Goal: Information Seeking & Learning: Learn about a topic

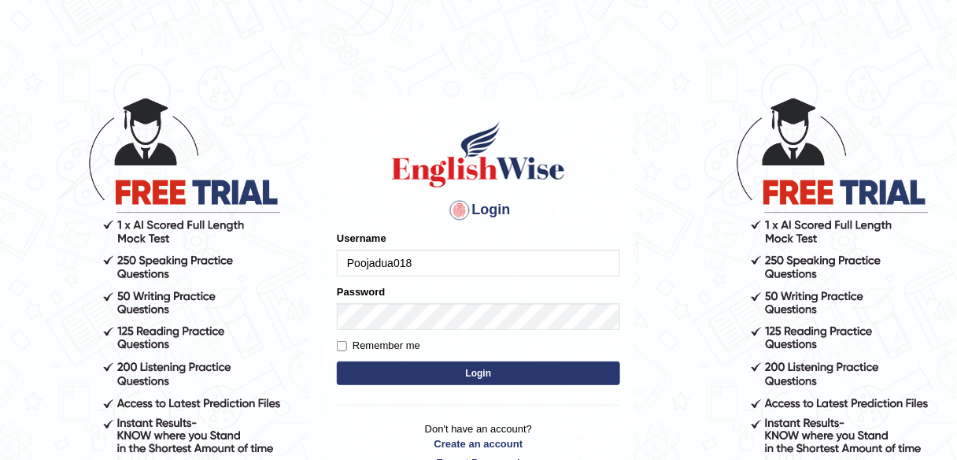
drag, startPoint x: 416, startPoint y: 267, endPoint x: 304, endPoint y: 257, distance: 112.2
click at [304, 257] on body "Login Please fix the following errors: Username Poojadua018 Password Remember m…" at bounding box center [478, 278] width 957 height 460
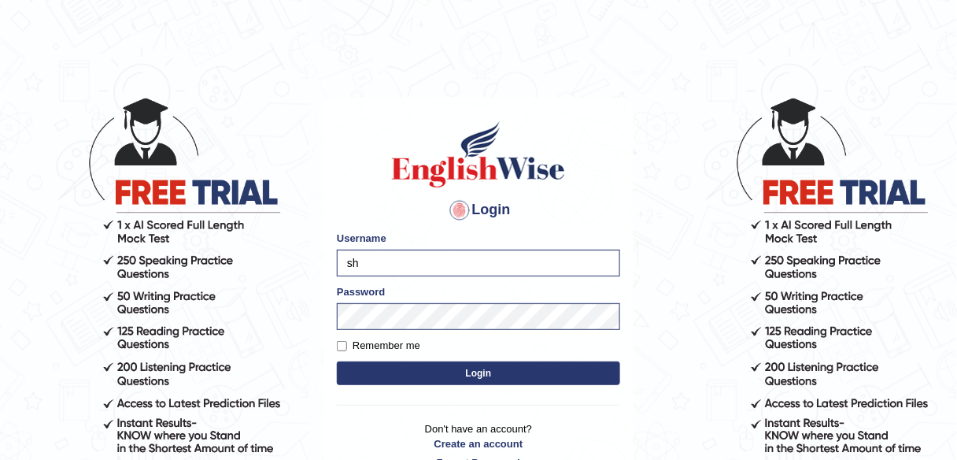
type input "shail123"
click at [386, 343] on label "Remember me" at bounding box center [378, 346] width 83 height 16
click at [347, 343] on input "Remember me" at bounding box center [342, 346] width 10 height 10
checkbox input "true"
click at [434, 383] on button "Login" at bounding box center [478, 373] width 283 height 24
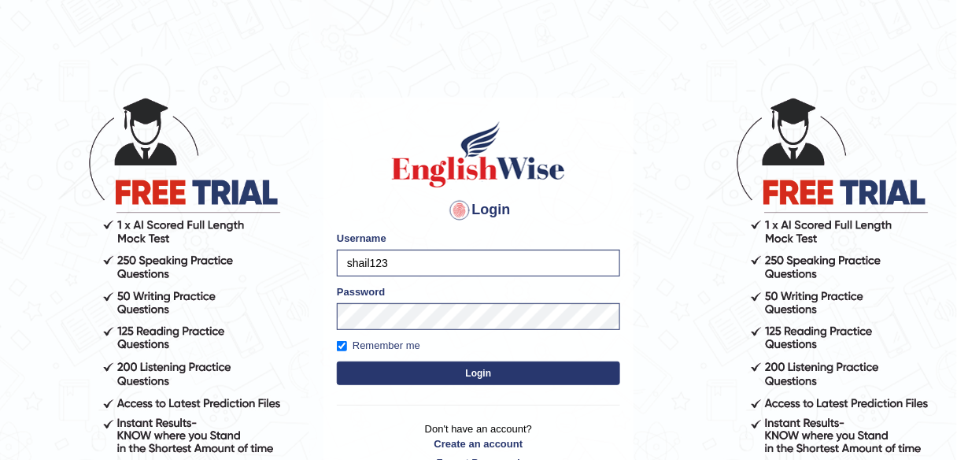
click at [434, 375] on button "Login" at bounding box center [478, 373] width 283 height 24
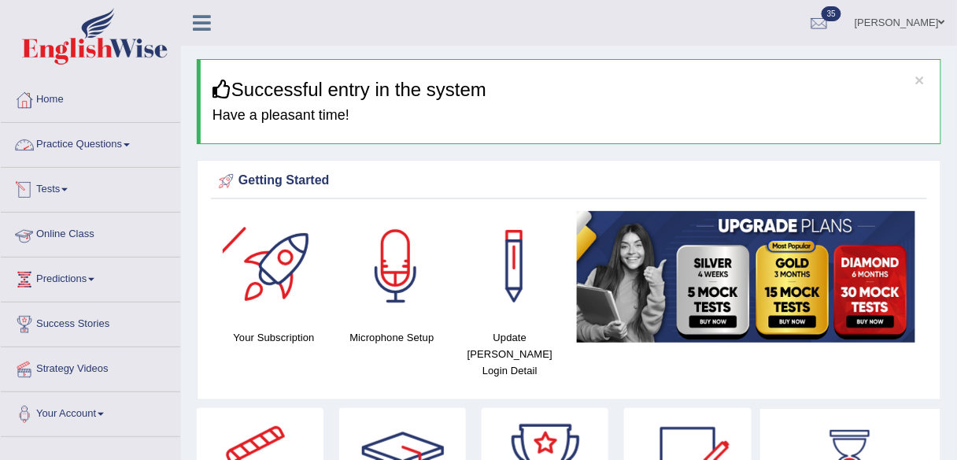
click at [113, 149] on link "Practice Questions" at bounding box center [90, 142] width 179 height 39
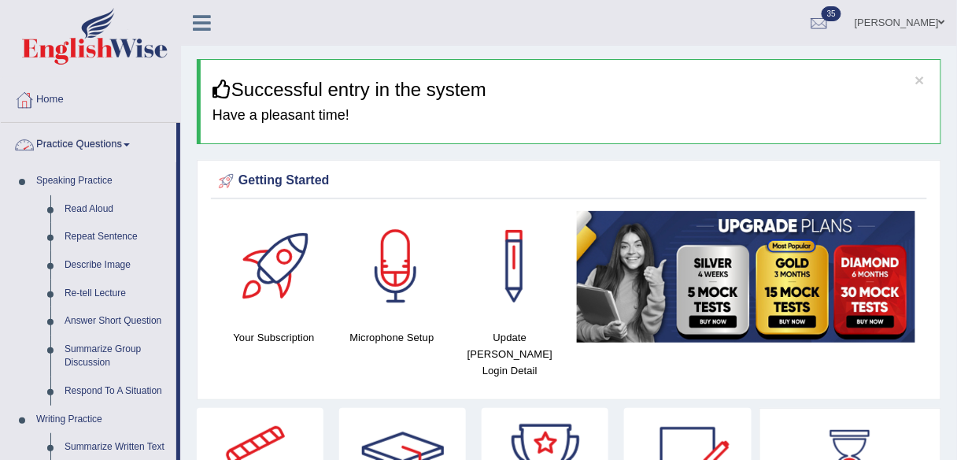
click at [110, 140] on link "Practice Questions" at bounding box center [89, 142] width 176 height 39
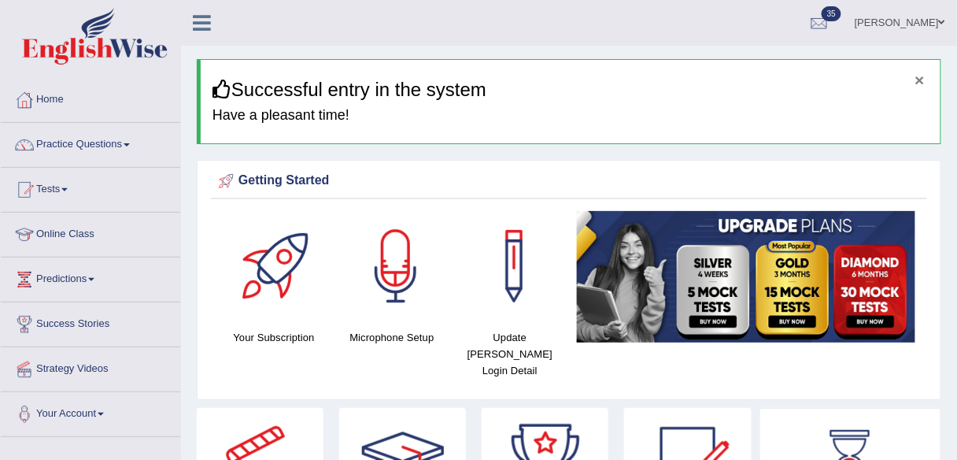
click at [919, 84] on button "×" at bounding box center [919, 80] width 9 height 17
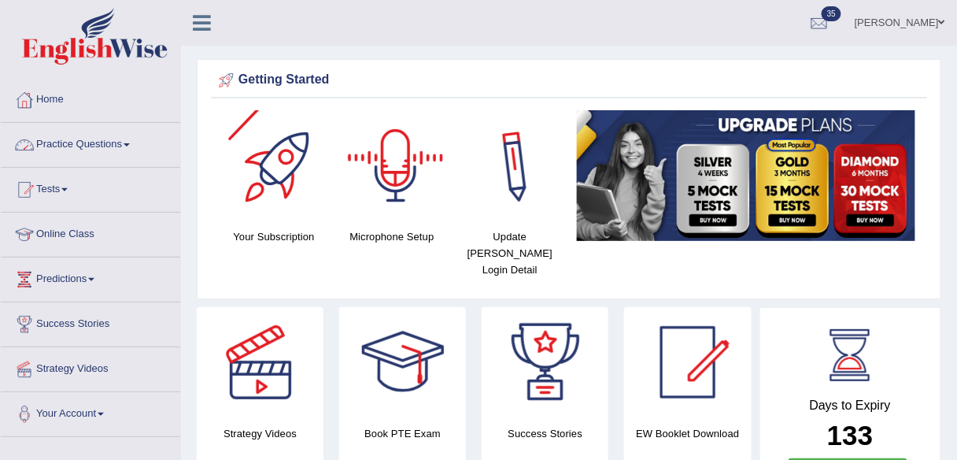
click at [130, 154] on link "Practice Questions" at bounding box center [90, 142] width 179 height 39
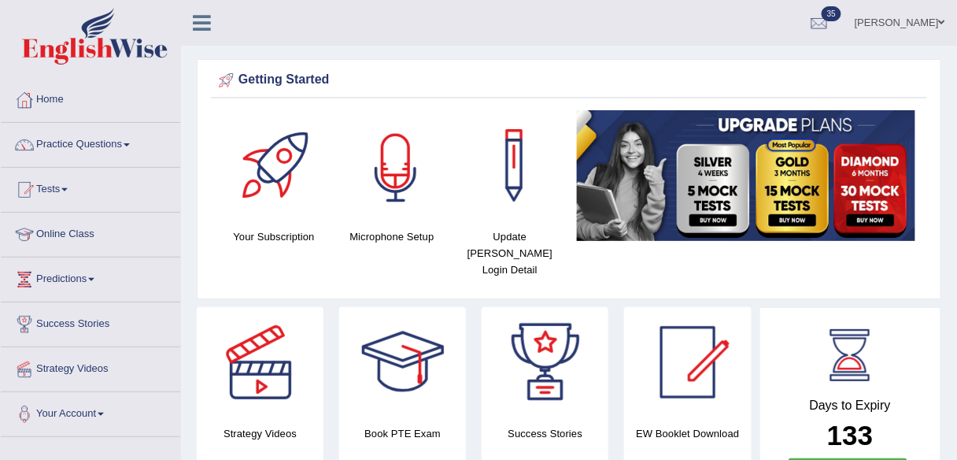
click at [341, 135] on div at bounding box center [396, 165] width 110 height 110
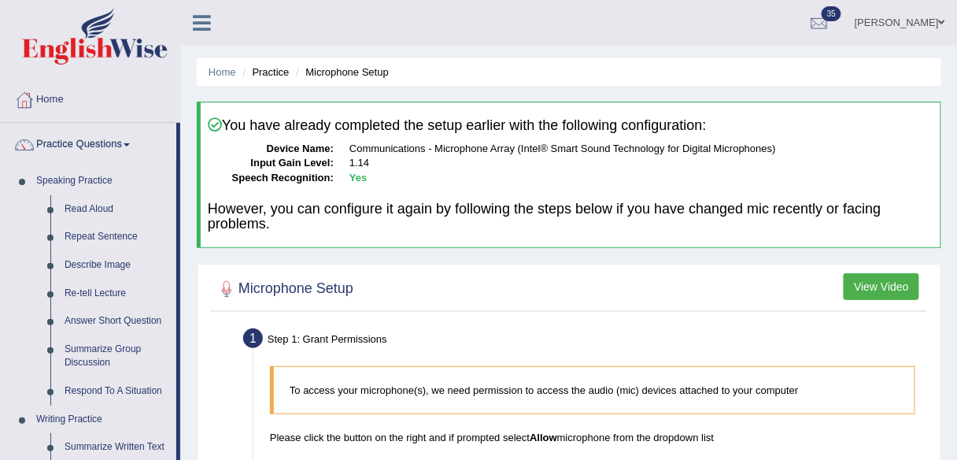
click at [516, 61] on ul "Home Practice Microphone Setup" at bounding box center [569, 72] width 745 height 28
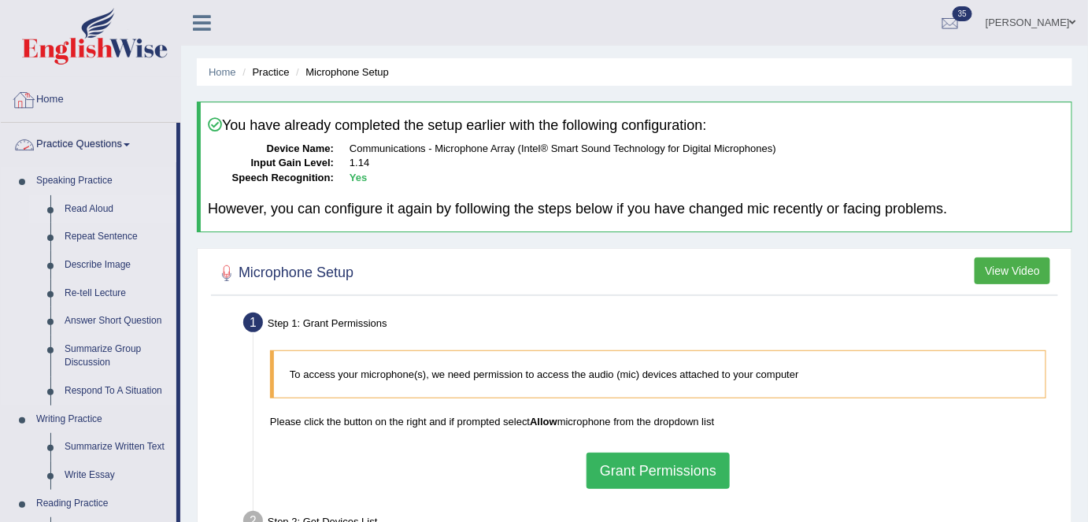
click at [89, 214] on link "Read Aloud" at bounding box center [116, 209] width 119 height 28
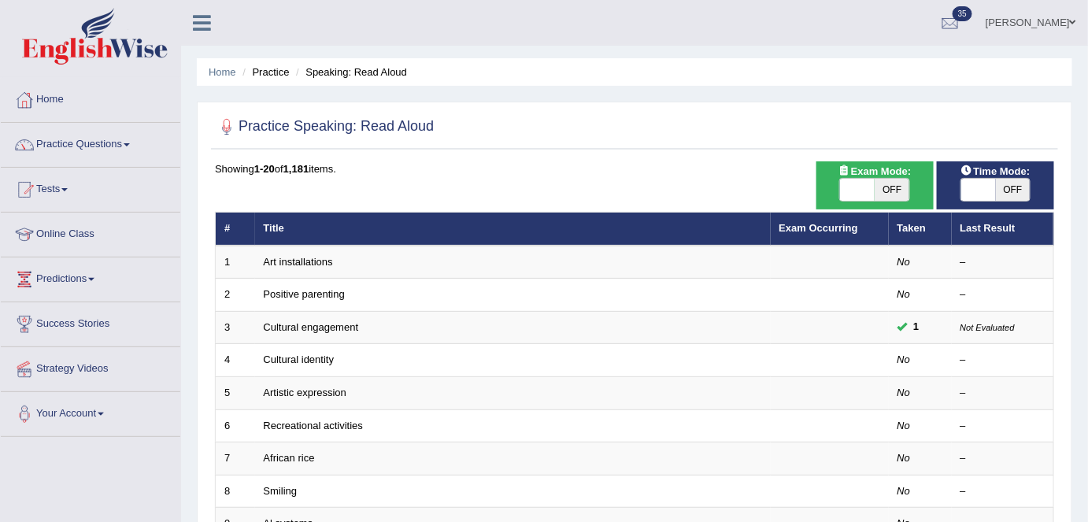
drag, startPoint x: 902, startPoint y: 193, endPoint x: 851, endPoint y: 190, distance: 51.2
click at [903, 192] on span "OFF" at bounding box center [891, 190] width 35 height 22
checkbox input "true"
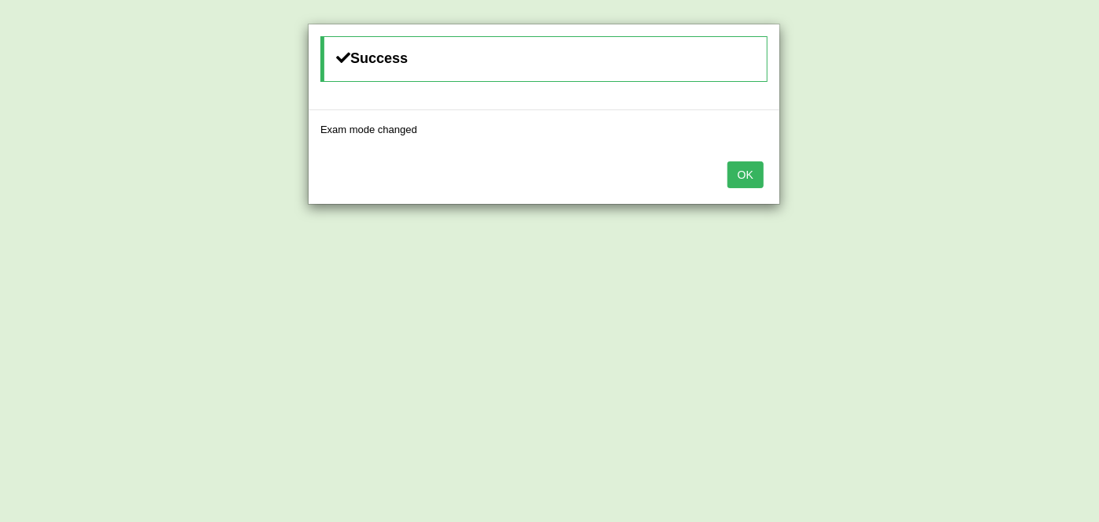
drag, startPoint x: 759, startPoint y: 176, endPoint x: 749, endPoint y: 176, distance: 9.4
click at [758, 176] on button "OK" at bounding box center [745, 174] width 36 height 27
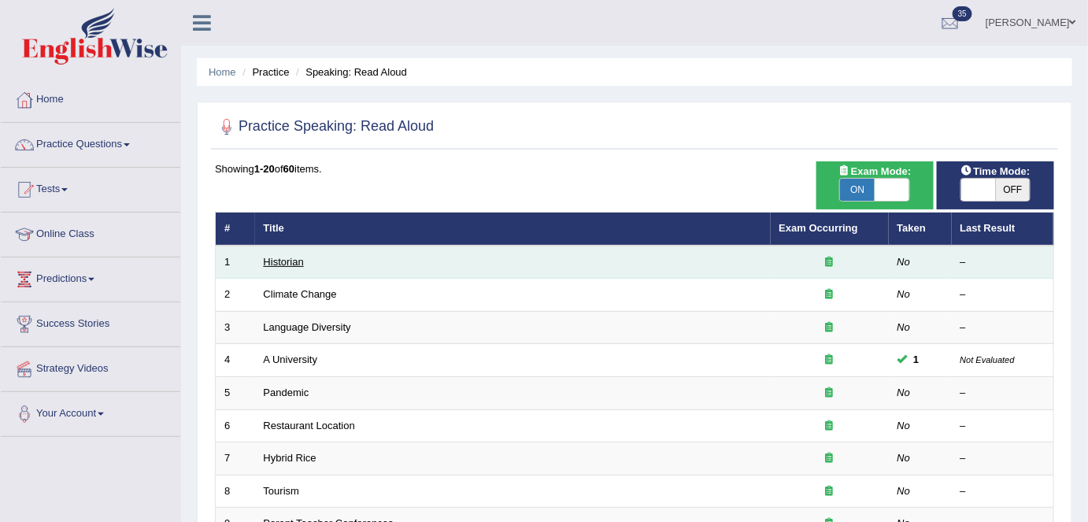
click at [296, 256] on link "Historian" at bounding box center [284, 262] width 40 height 12
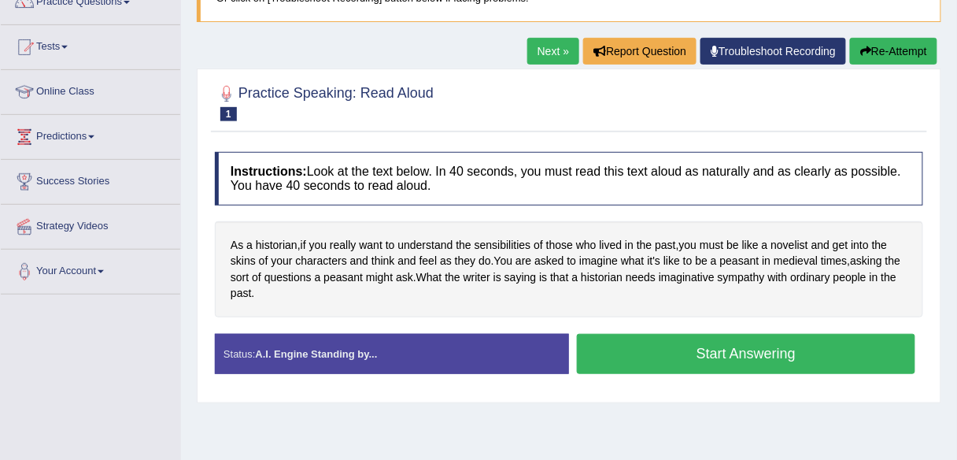
scroll to position [205, 0]
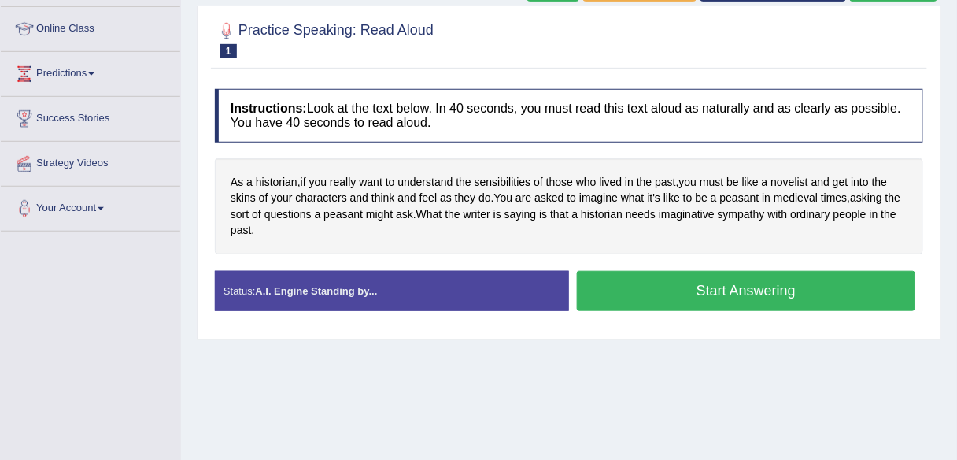
click at [641, 354] on div "Home Practice Speaking: Read Aloud Historian * Remember to use the device Commu…" at bounding box center [569, 188] width 776 height 787
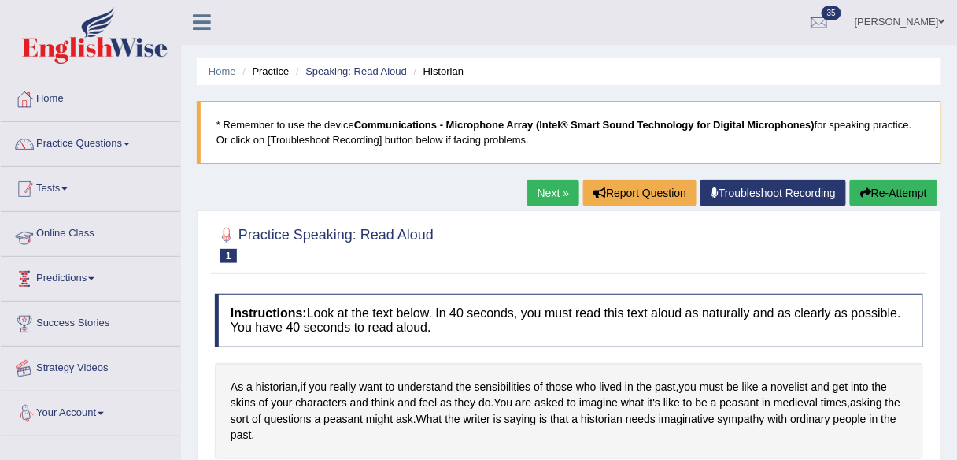
scroll to position [0, 0]
click at [129, 154] on link "Practice Questions" at bounding box center [90, 142] width 179 height 39
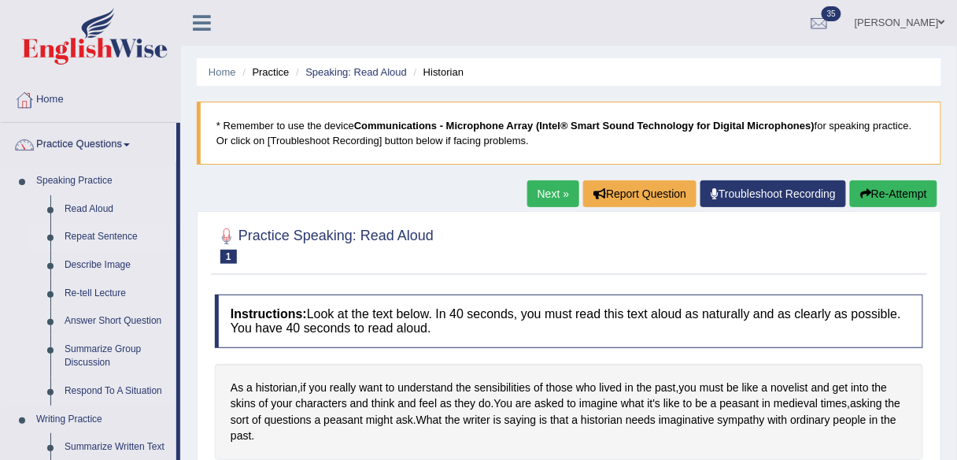
drag, startPoint x: 116, startPoint y: 236, endPoint x: 162, endPoint y: 238, distance: 46.5
click at [116, 236] on link "Repeat Sentence" at bounding box center [116, 237] width 119 height 28
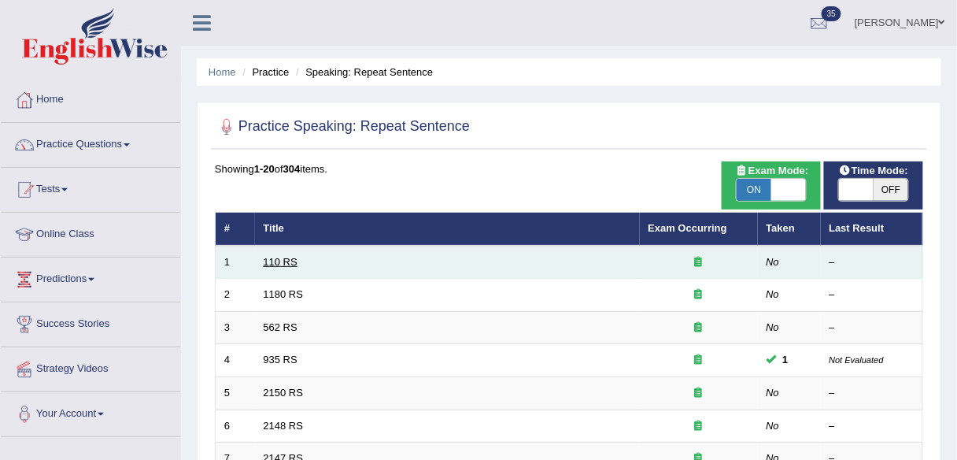
click at [283, 261] on link "110 RS" at bounding box center [281, 262] width 34 height 12
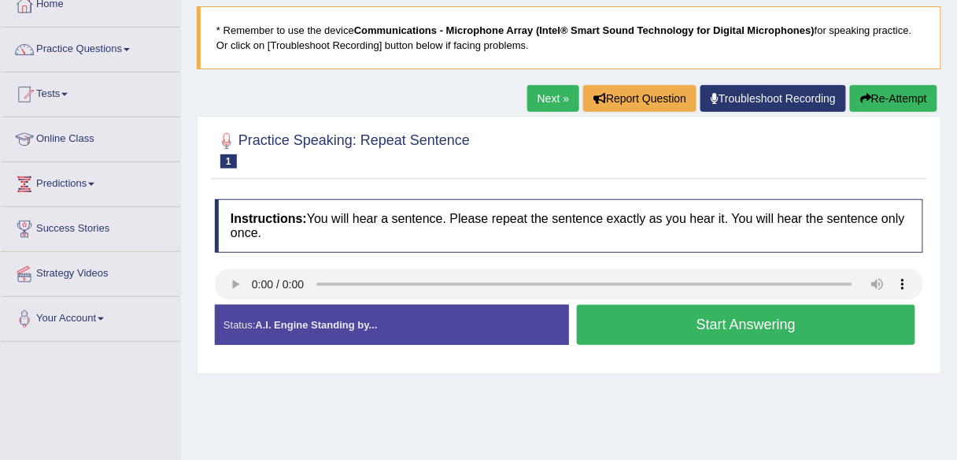
scroll to position [126, 0]
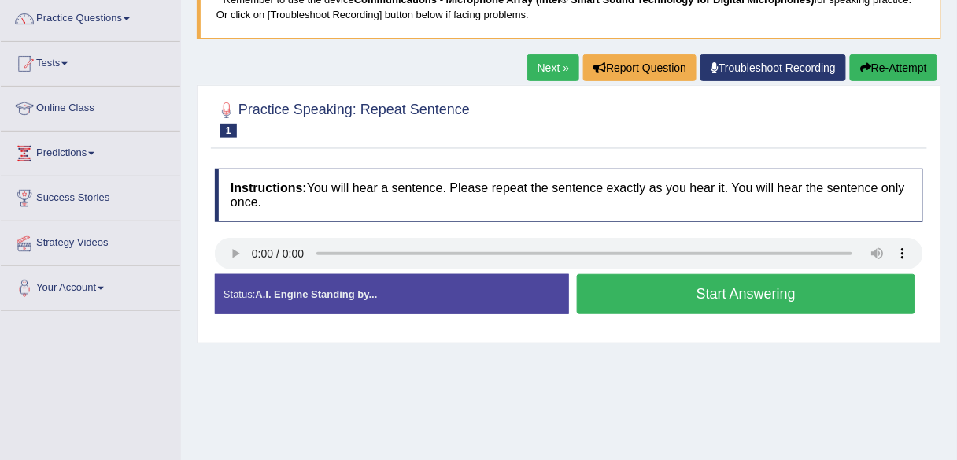
click at [380, 162] on div "Instructions: You will hear a sentence. Please repeat the sentence exactly as y…" at bounding box center [569, 247] width 716 height 173
click at [556, 72] on link "Next »" at bounding box center [553, 67] width 52 height 27
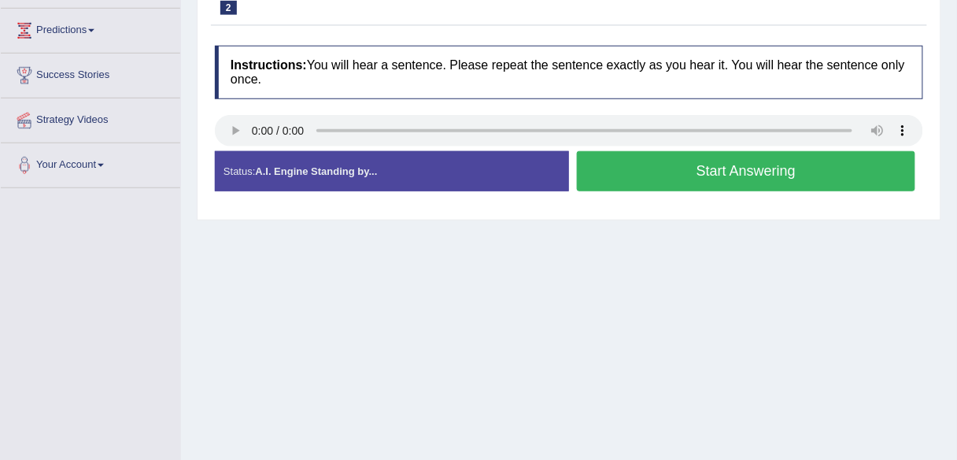
scroll to position [252, 0]
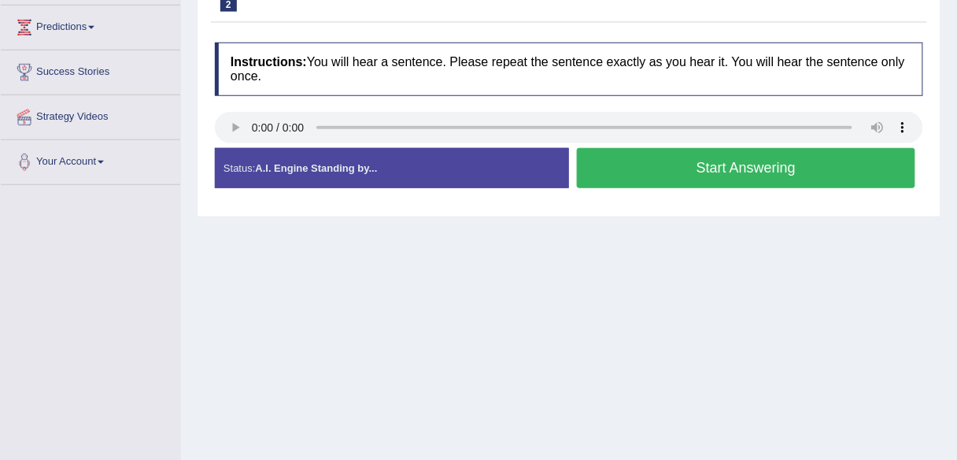
click at [697, 177] on button "Start Answering" at bounding box center [746, 168] width 338 height 40
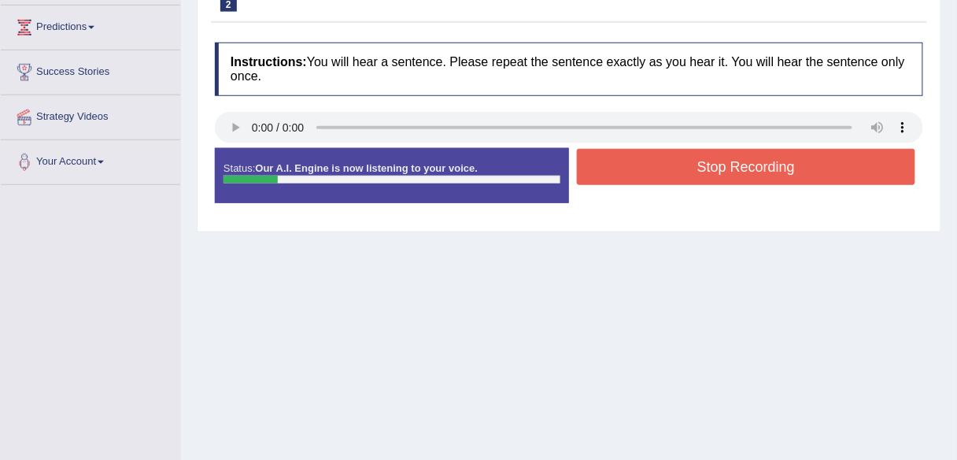
click at [689, 173] on button "Stop Recording" at bounding box center [746, 167] width 338 height 36
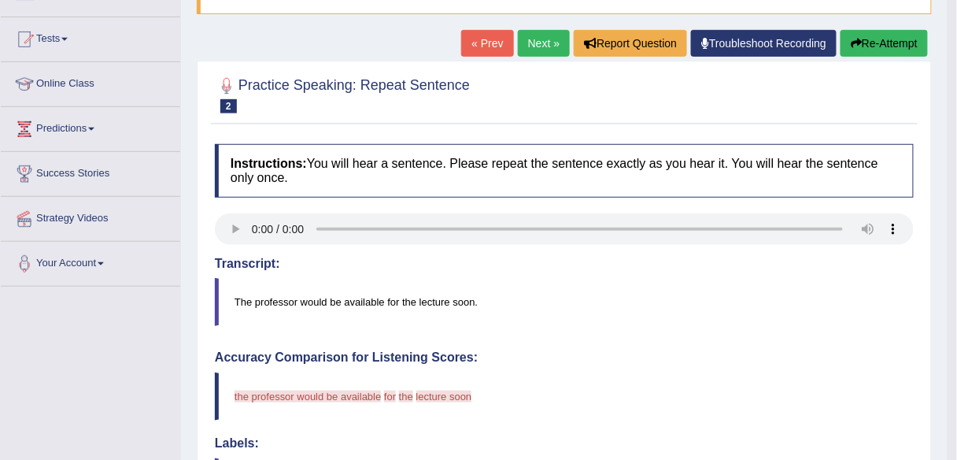
scroll to position [0, 0]
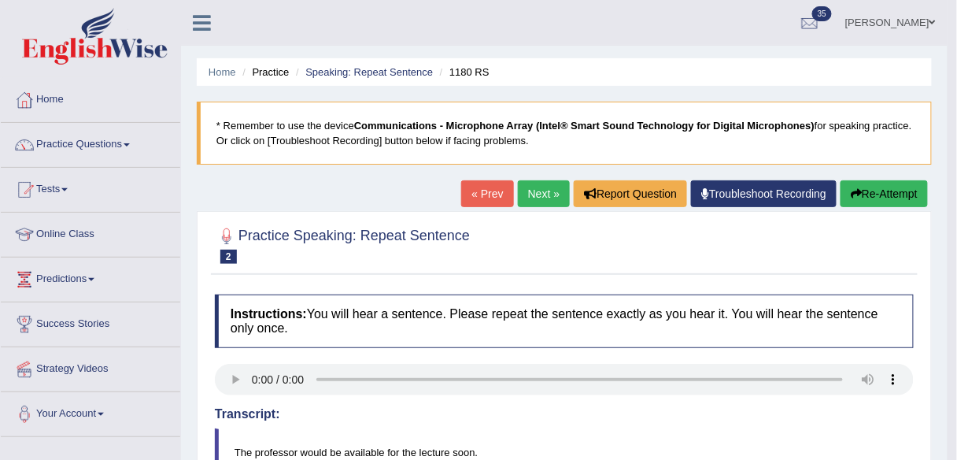
click at [545, 193] on link "Next »" at bounding box center [544, 193] width 52 height 27
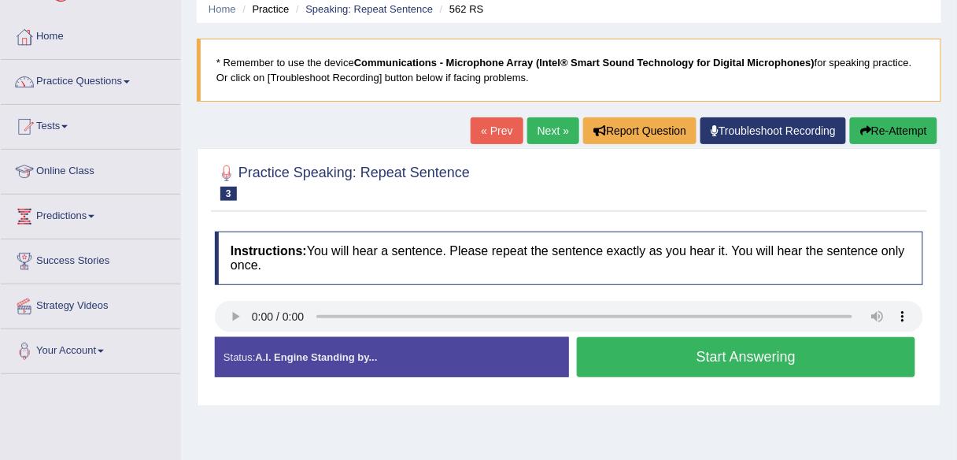
click at [390, 220] on div "Practice Speaking: Repeat Sentence 3 562 RS Instructions: You will hear a sente…" at bounding box center [569, 276] width 745 height 257
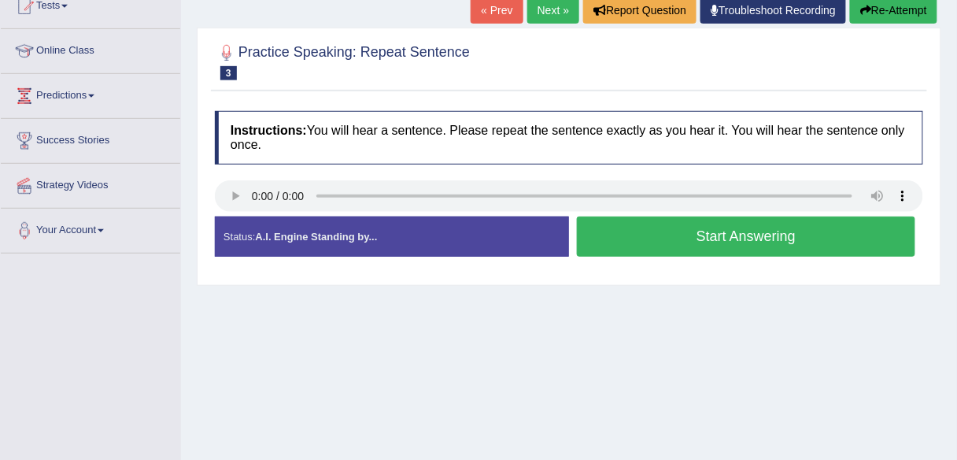
scroll to position [189, 0]
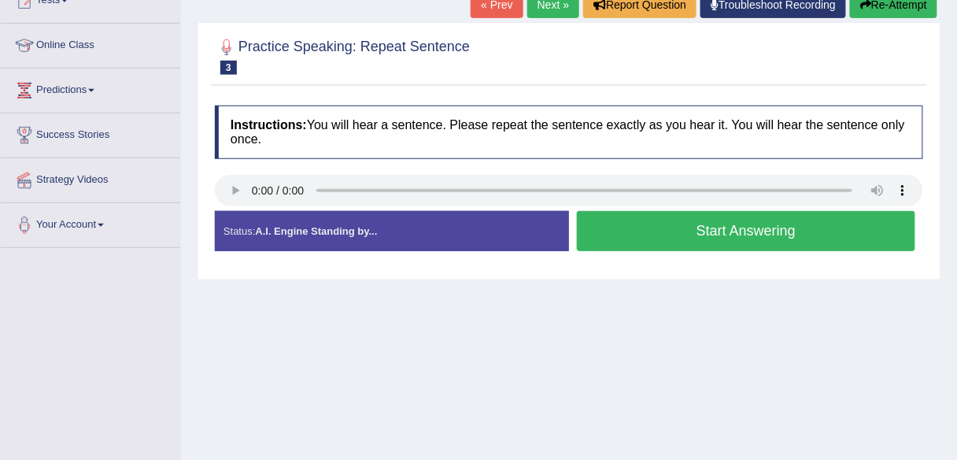
click at [696, 238] on button "Start Answering" at bounding box center [746, 231] width 338 height 40
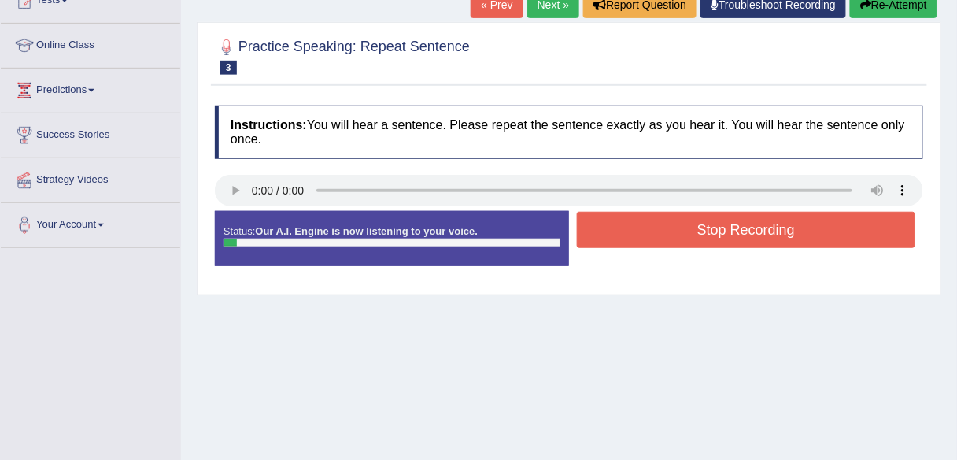
click at [696, 238] on button "Stop Recording" at bounding box center [746, 230] width 338 height 36
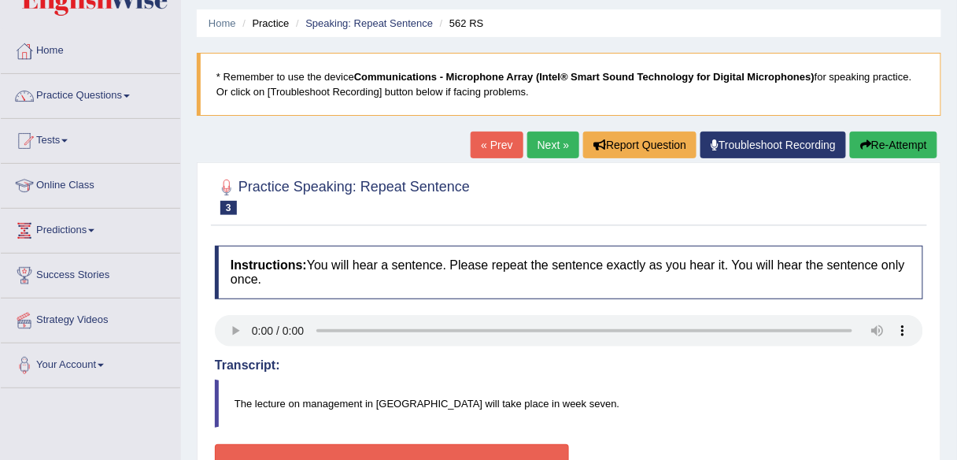
scroll to position [0, 0]
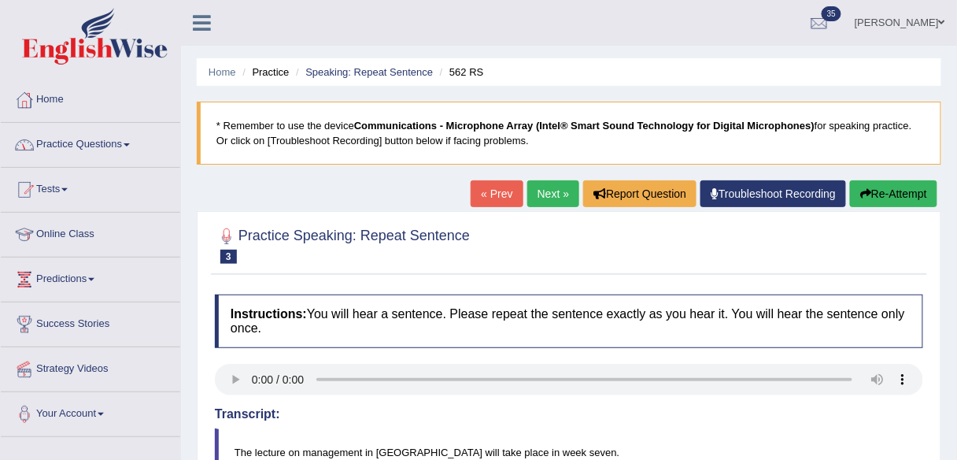
click at [130, 147] on link "Practice Questions" at bounding box center [90, 142] width 179 height 39
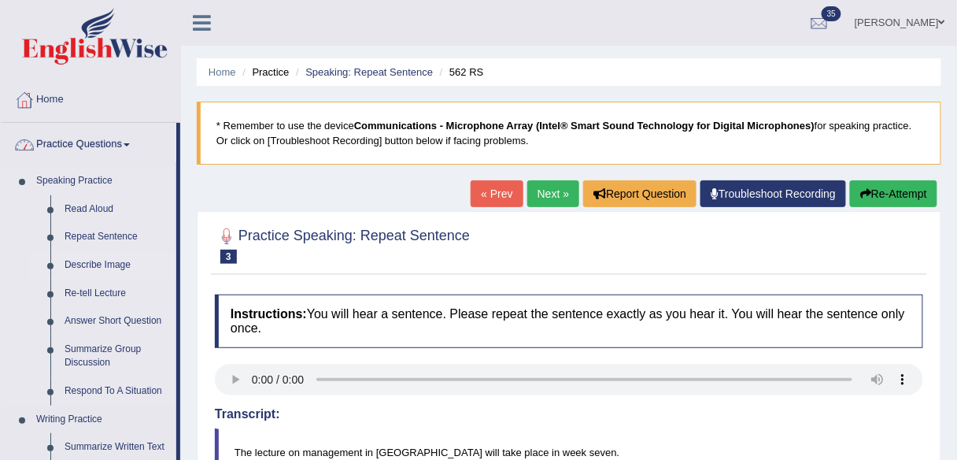
click at [115, 263] on link "Describe Image" at bounding box center [116, 265] width 119 height 28
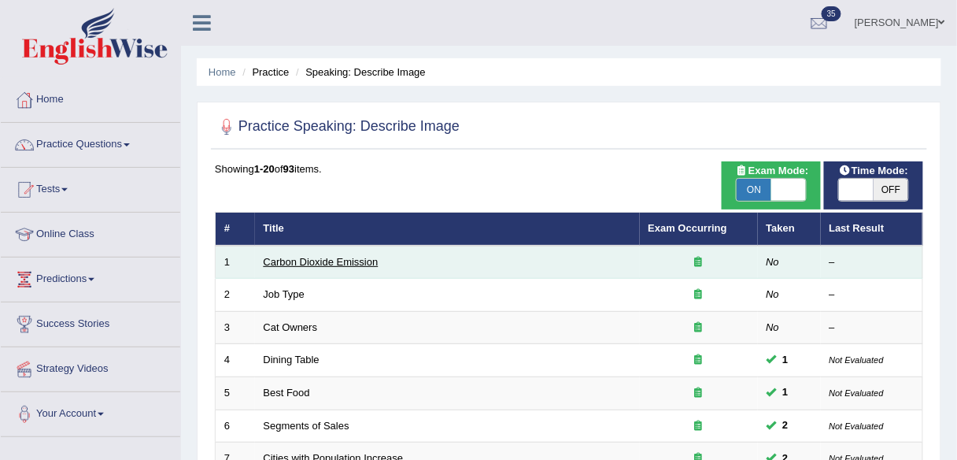
click at [360, 257] on link "Carbon Dioxide Emission" at bounding box center [321, 262] width 115 height 12
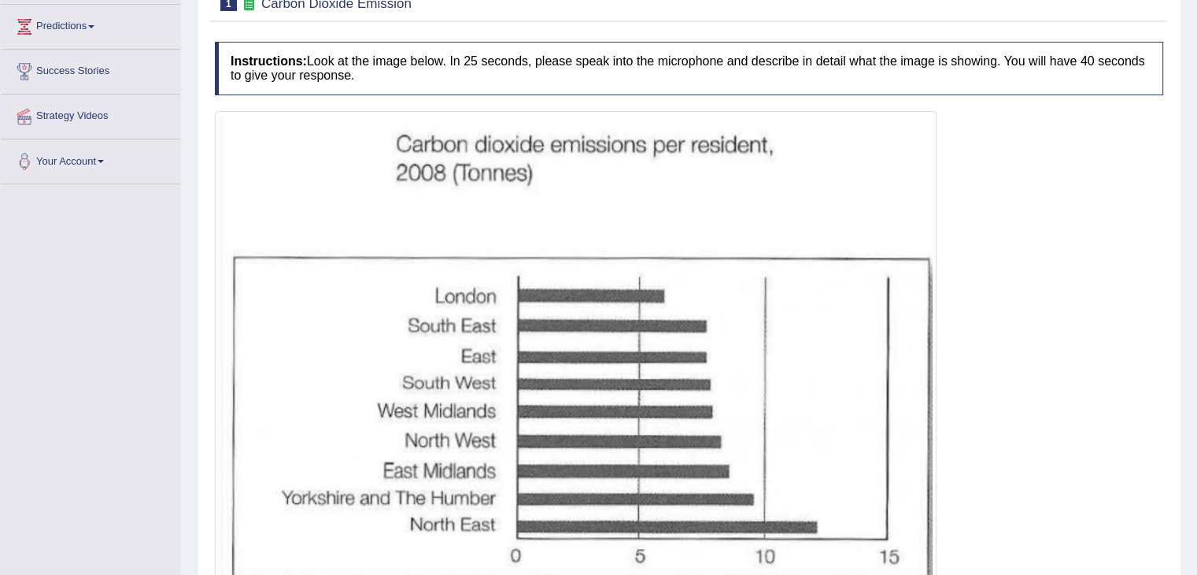
scroll to position [88, 0]
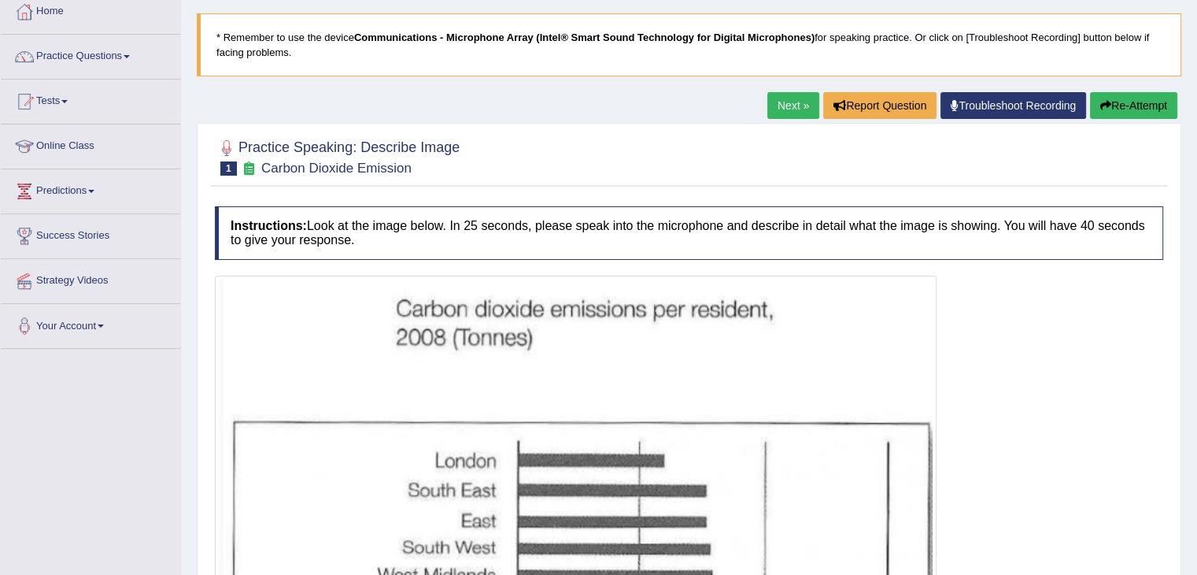
click at [778, 105] on link "Next »" at bounding box center [793, 105] width 52 height 27
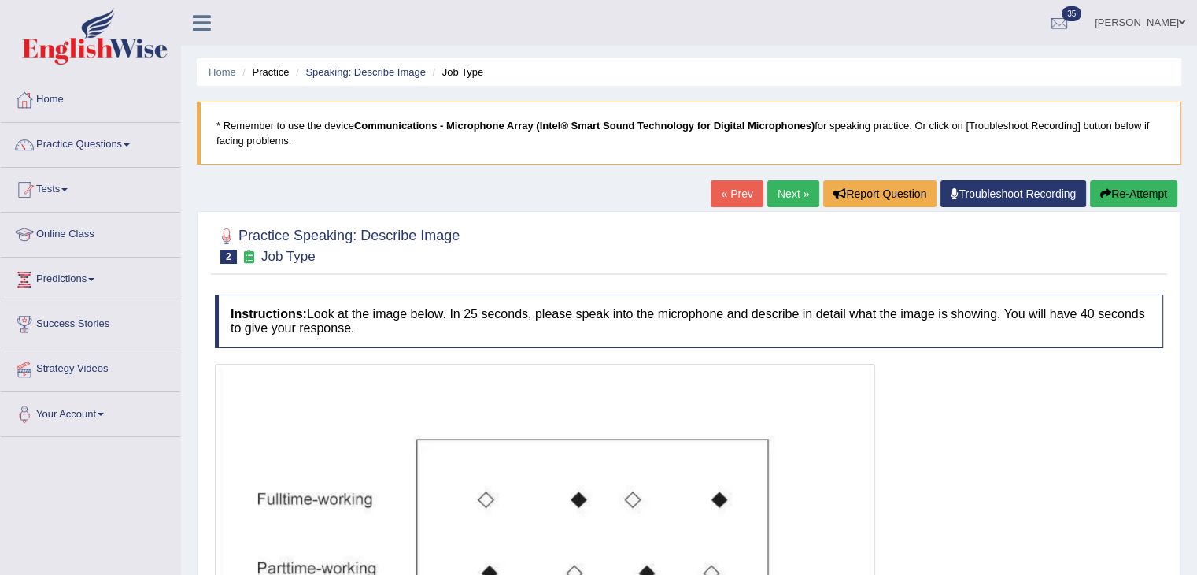
click at [796, 200] on link "Next »" at bounding box center [793, 193] width 52 height 27
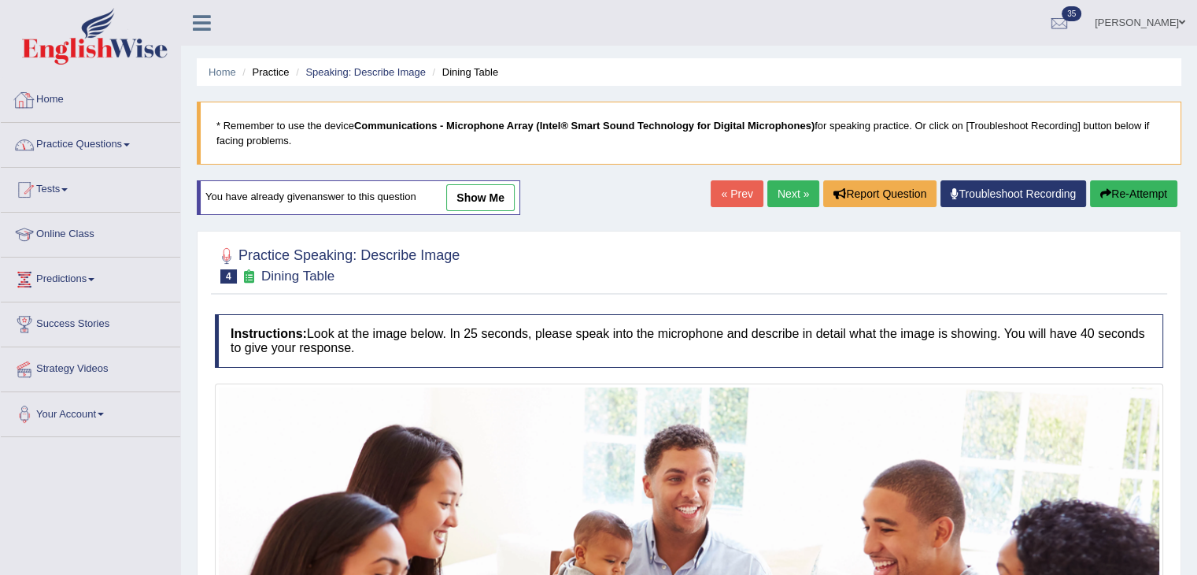
click at [130, 143] on span at bounding box center [127, 144] width 6 height 3
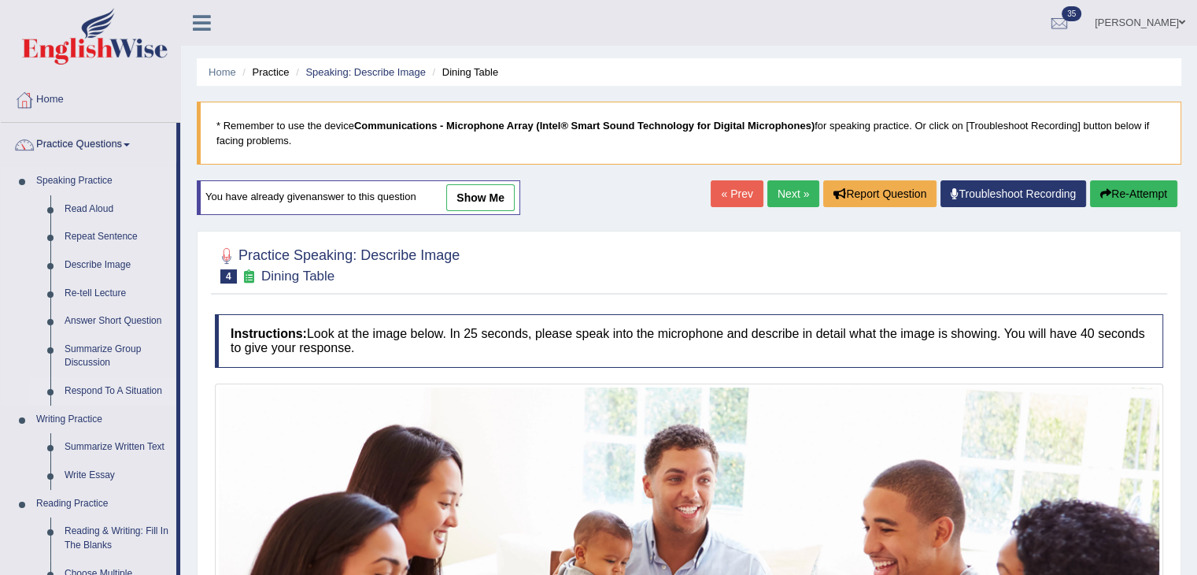
click at [142, 387] on link "Respond To A Situation" at bounding box center [116, 391] width 119 height 28
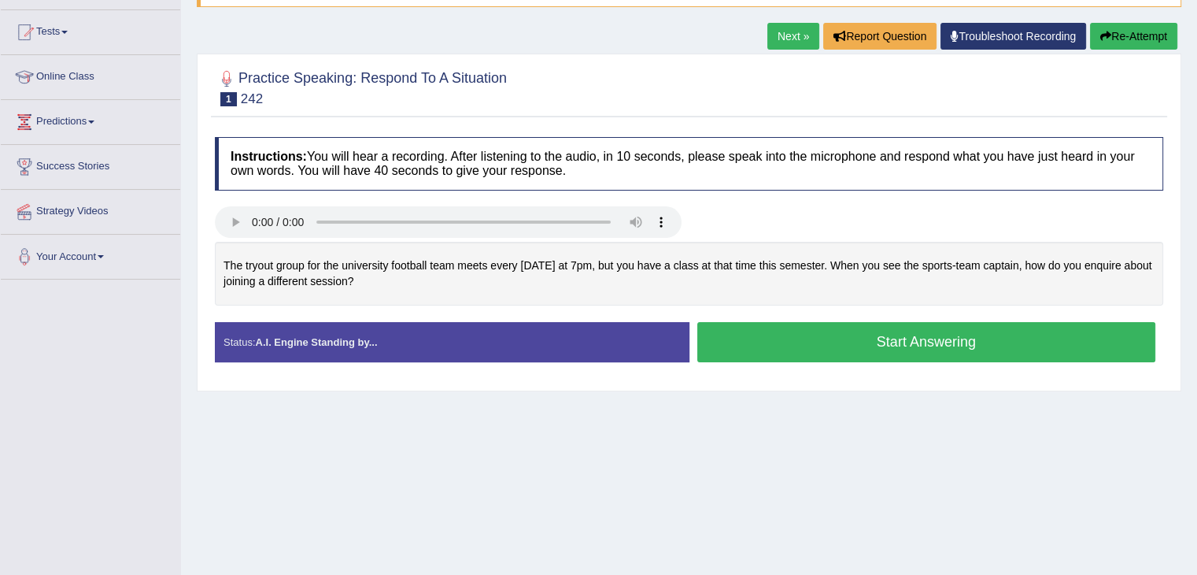
click at [614, 451] on div "Home Practice Speaking: Respond To A Situation 242 * Remember to use the device…" at bounding box center [689, 236] width 1016 height 787
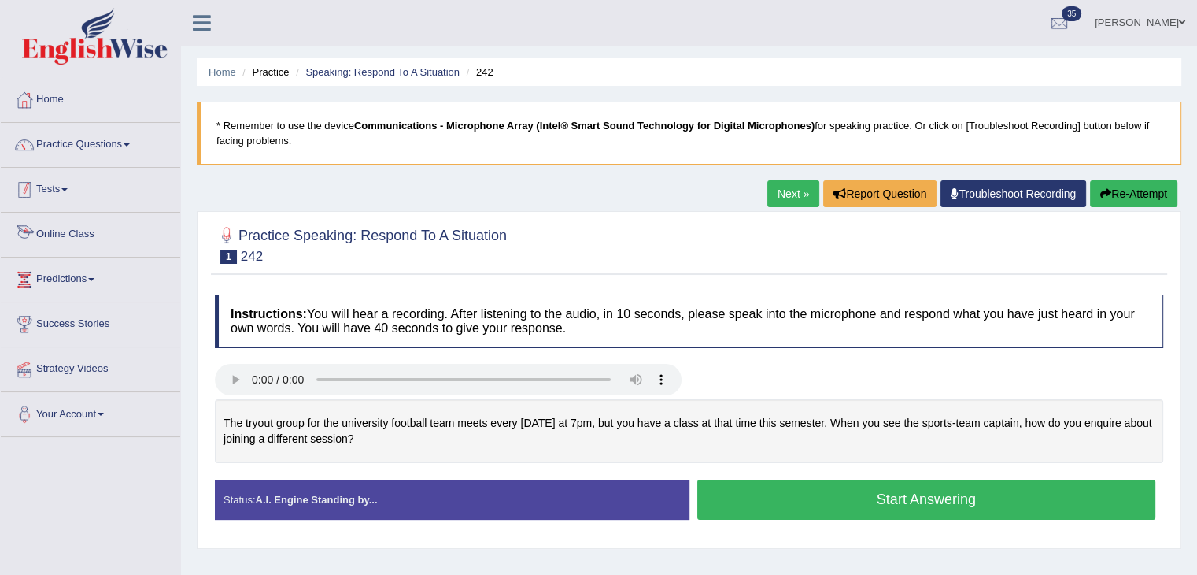
drag, startPoint x: 99, startPoint y: 149, endPoint x: 108, endPoint y: 166, distance: 19.4
click at [99, 149] on link "Practice Questions" at bounding box center [90, 142] width 179 height 39
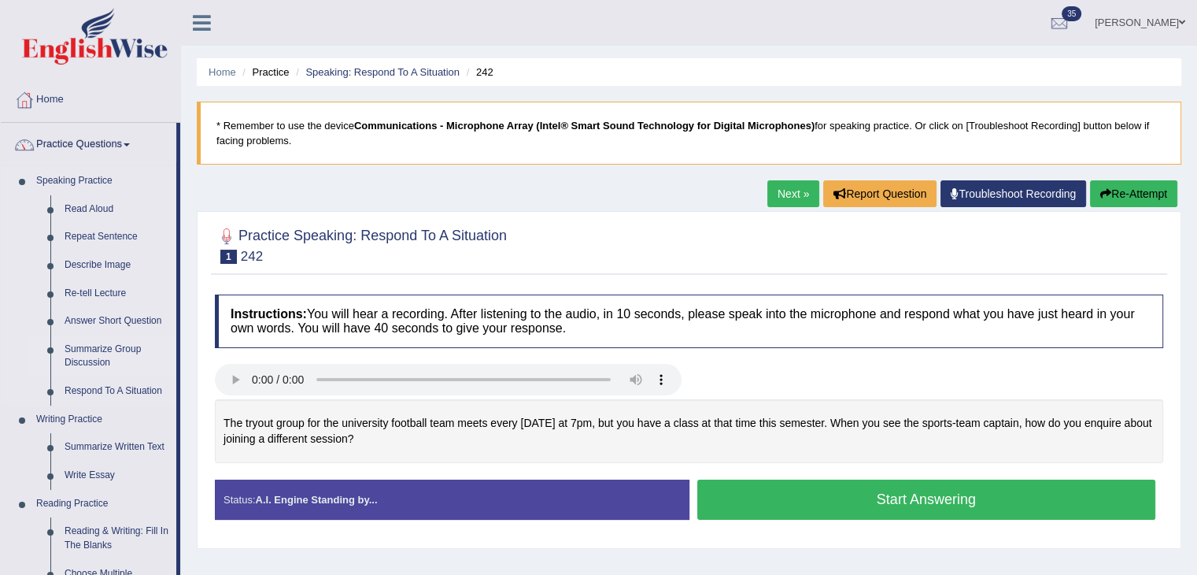
click at [115, 360] on link "Summarize Group Discussion" at bounding box center [116, 356] width 119 height 42
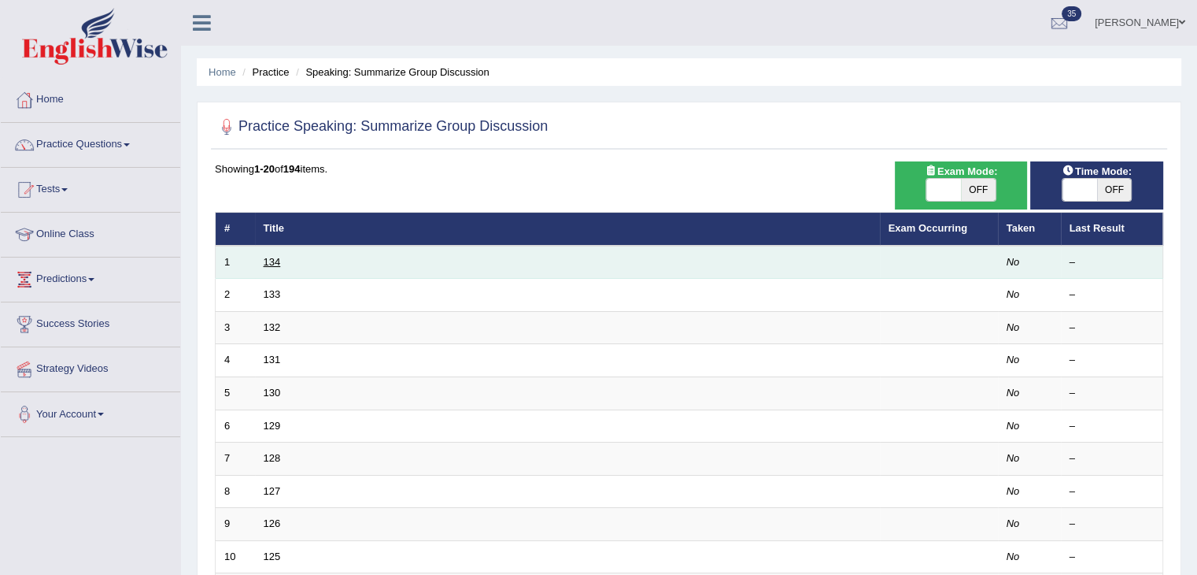
click at [268, 265] on link "134" at bounding box center [272, 262] width 17 height 12
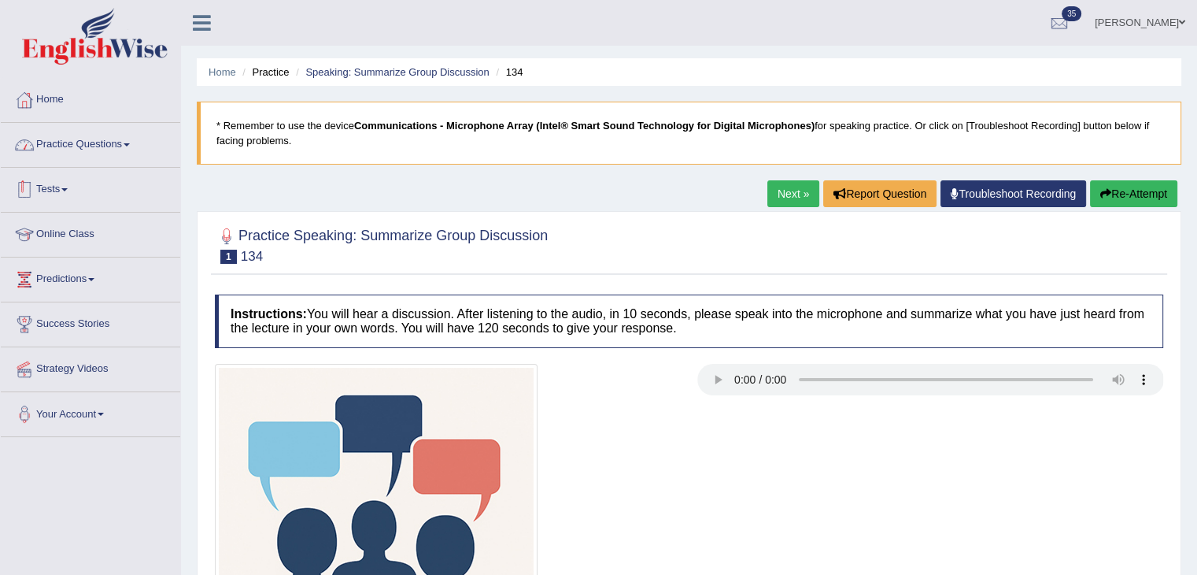
click at [137, 152] on link "Practice Questions" at bounding box center [90, 142] width 179 height 39
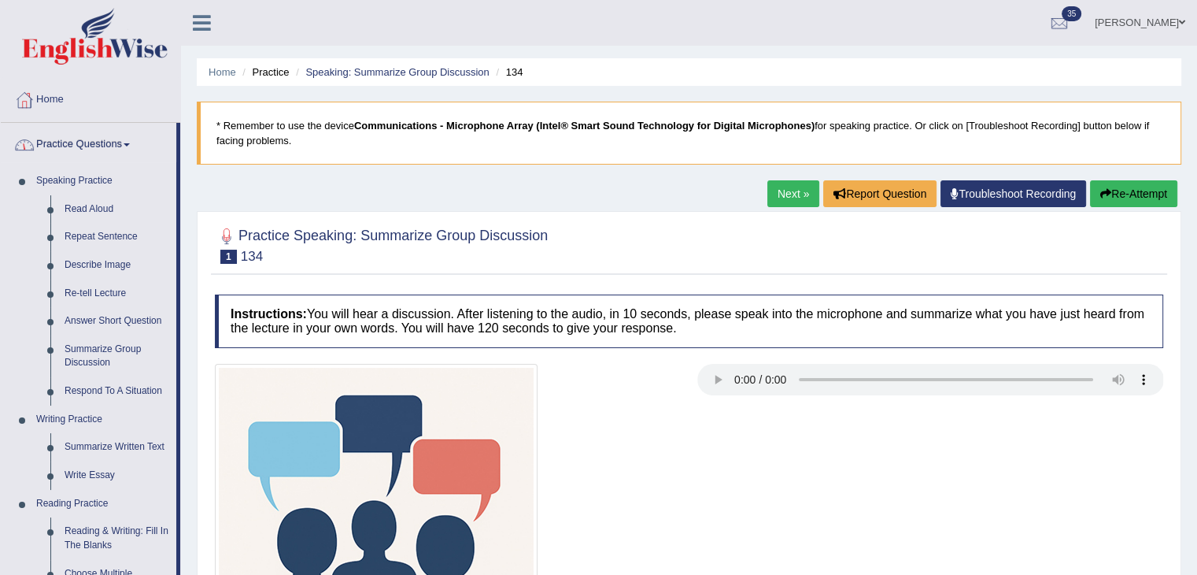
click at [519, 161] on blockquote "* Remember to use the device Communications - Microphone Array (Intel® Smart So…" at bounding box center [689, 133] width 985 height 63
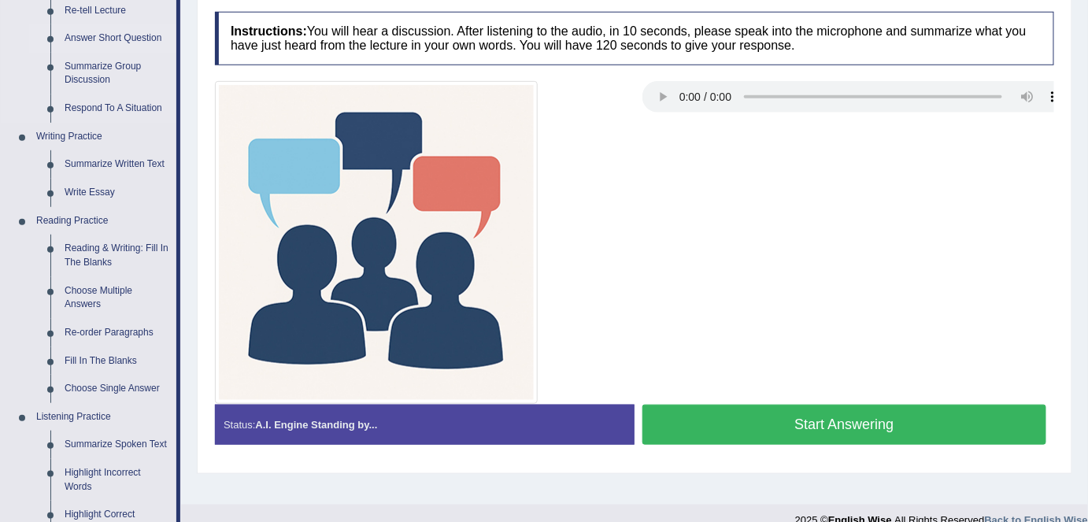
scroll to position [282, 0]
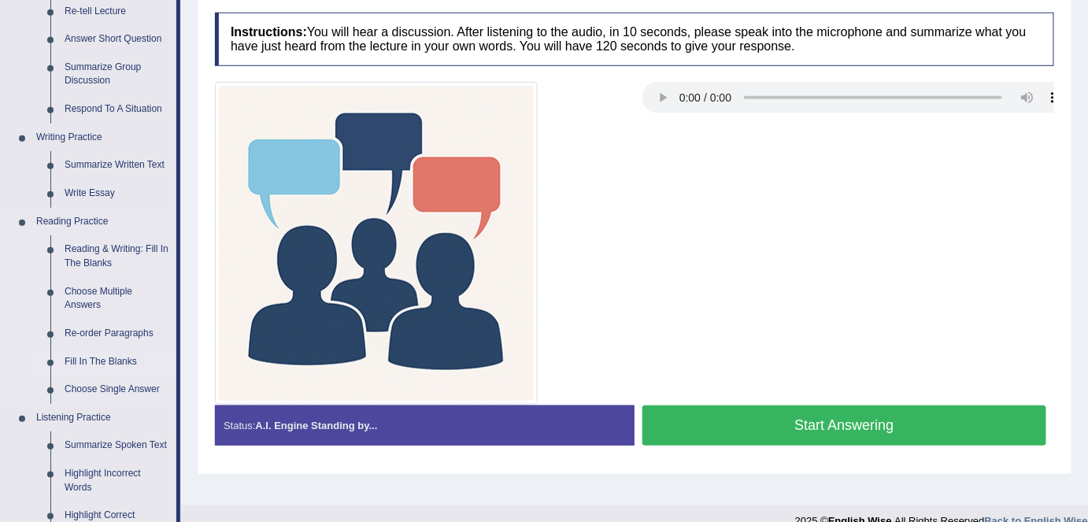
click at [116, 364] on link "Fill In The Blanks" at bounding box center [116, 362] width 119 height 28
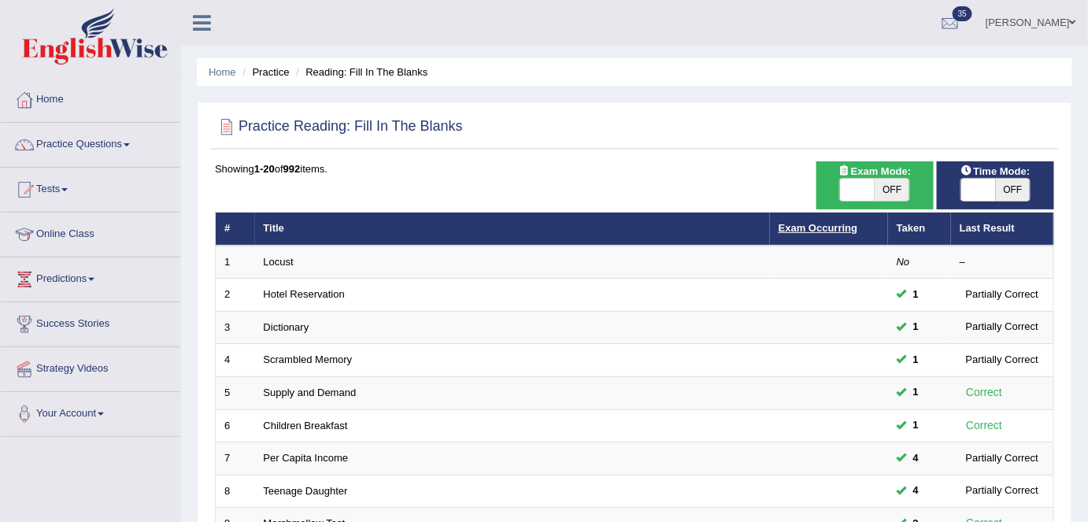
click at [826, 231] on link "Exam Occurring" at bounding box center [817, 228] width 79 height 12
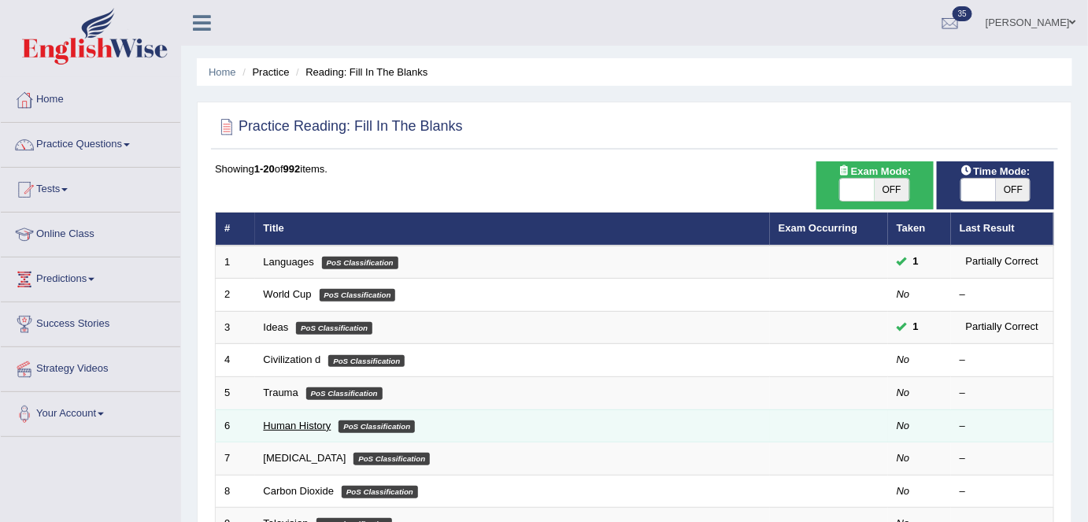
click at [309, 420] on link "Human History" at bounding box center [298, 426] width 68 height 12
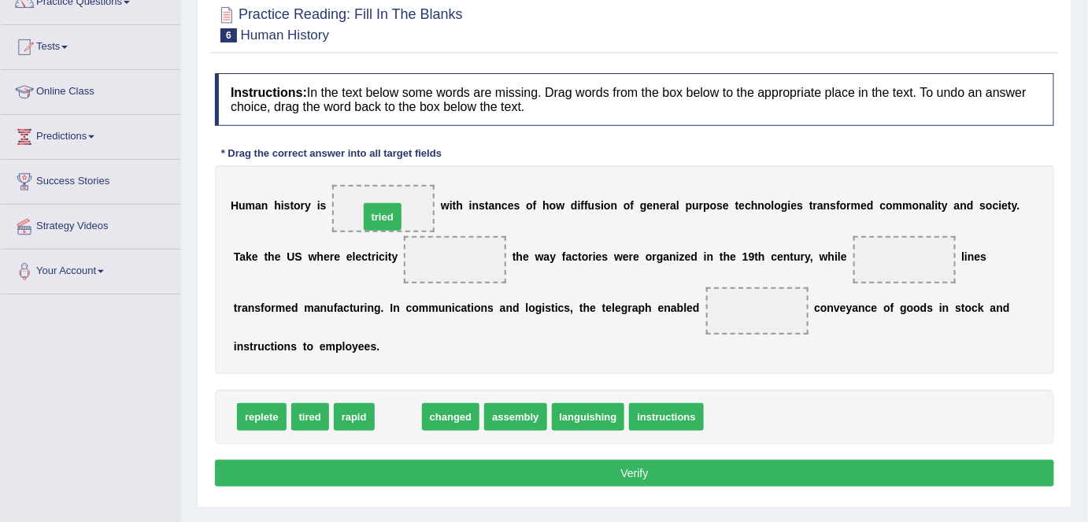
drag, startPoint x: 405, startPoint y: 415, endPoint x: 389, endPoint y: 219, distance: 196.6
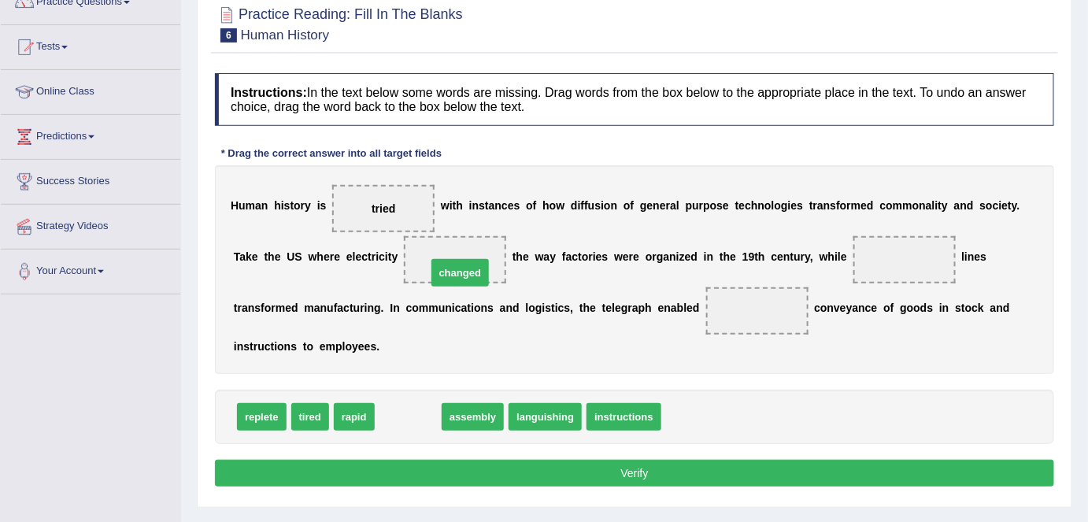
drag, startPoint x: 393, startPoint y: 422, endPoint x: 445, endPoint y: 272, distance: 159.1
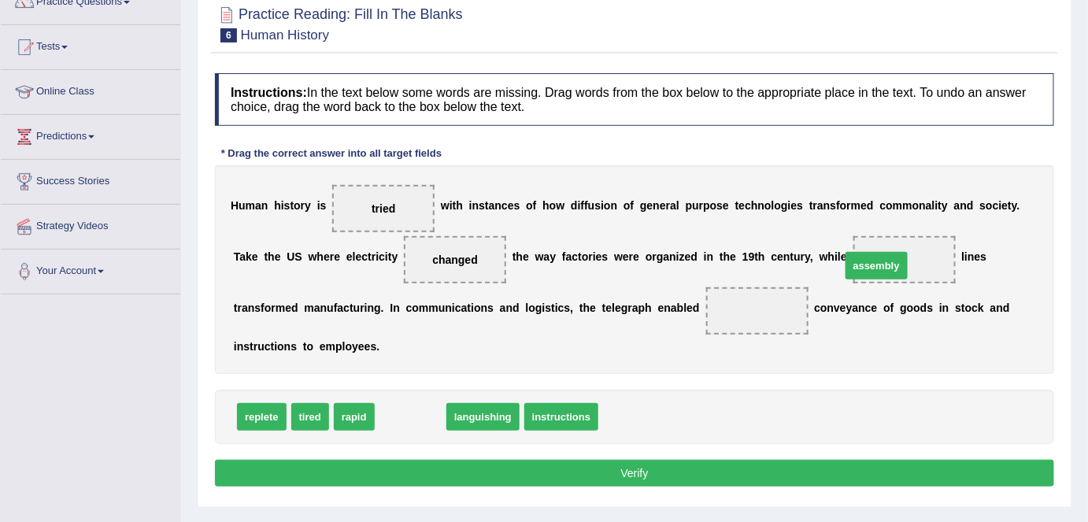
drag, startPoint x: 409, startPoint y: 414, endPoint x: 889, endPoint y: 261, distance: 504.1
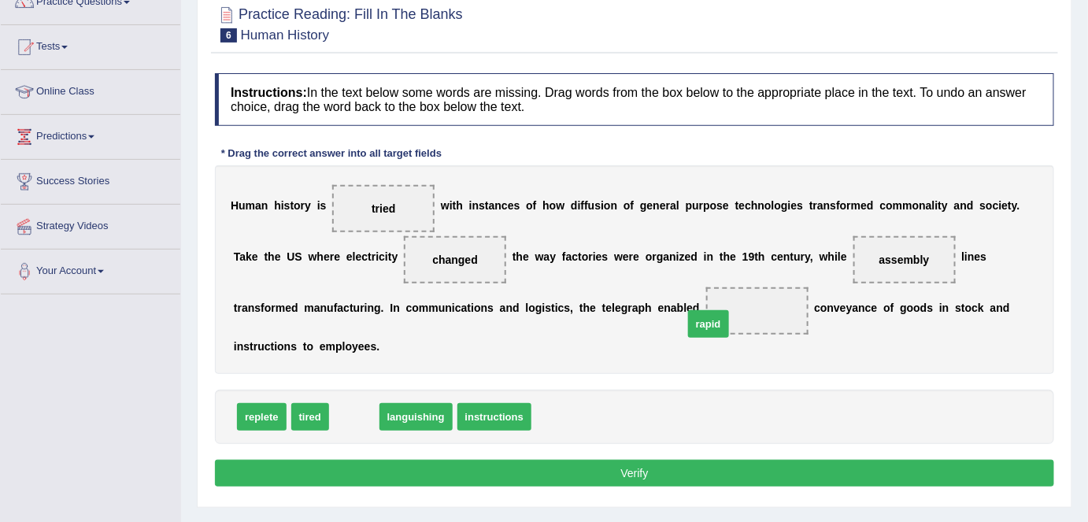
drag, startPoint x: 346, startPoint y: 409, endPoint x: 712, endPoint y: 311, distance: 378.2
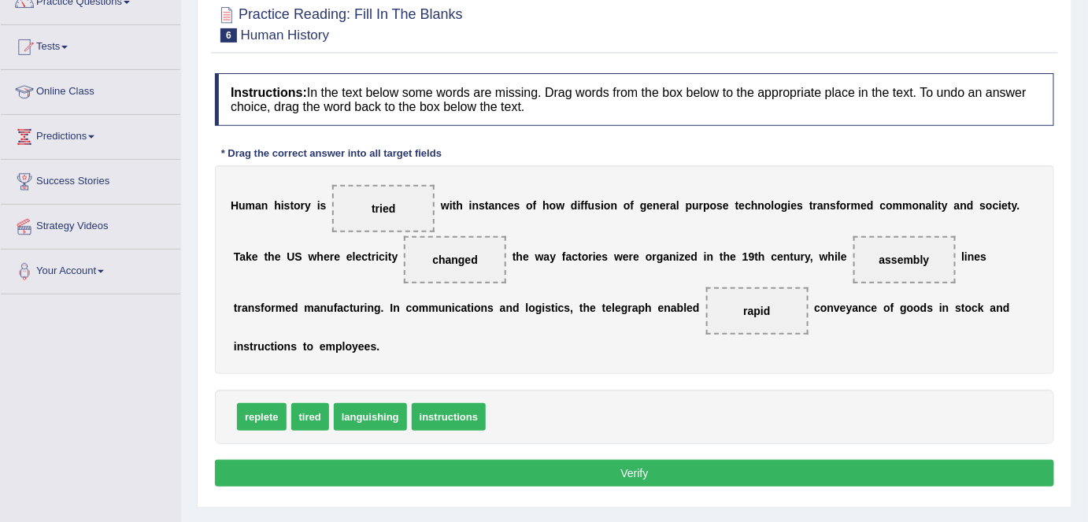
click at [616, 475] on button "Verify" at bounding box center [634, 473] width 839 height 27
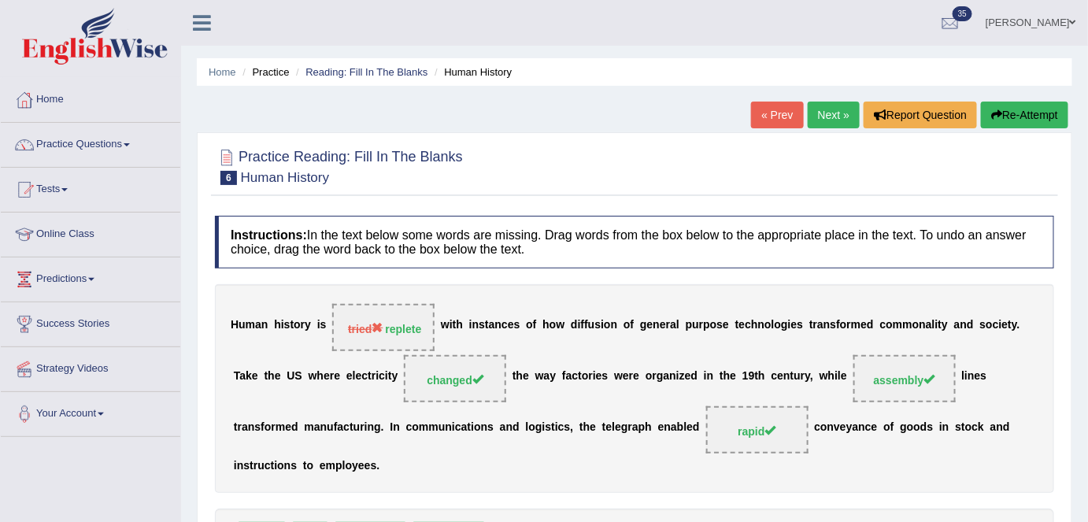
click at [814, 118] on link "Next »" at bounding box center [834, 115] width 52 height 27
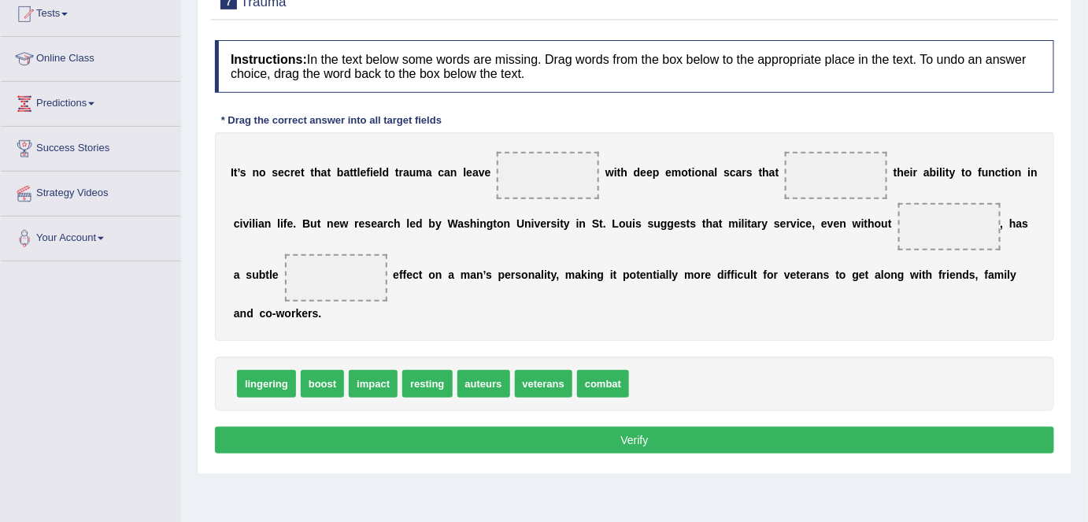
scroll to position [142, 0]
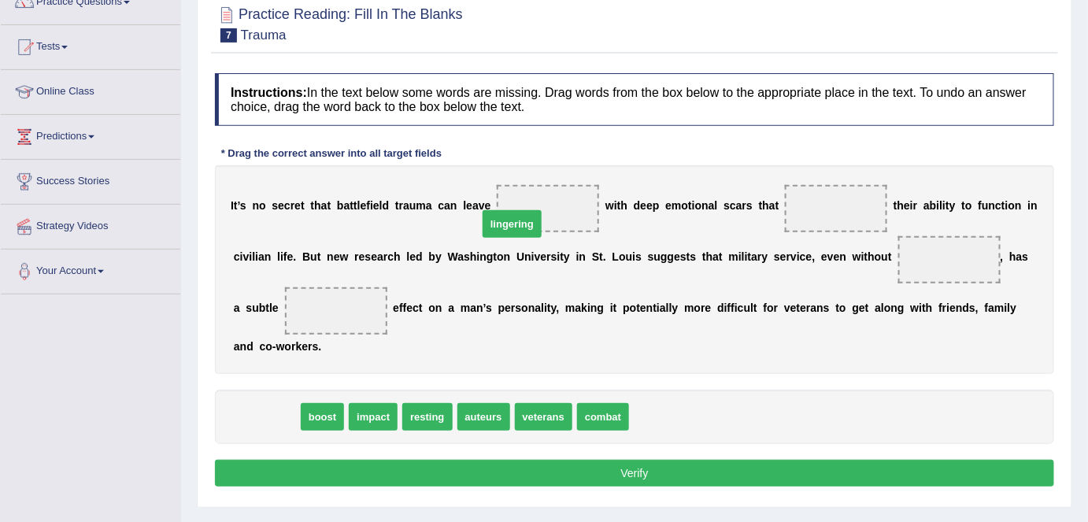
drag, startPoint x: 271, startPoint y: 411, endPoint x: 523, endPoint y: 214, distance: 319.6
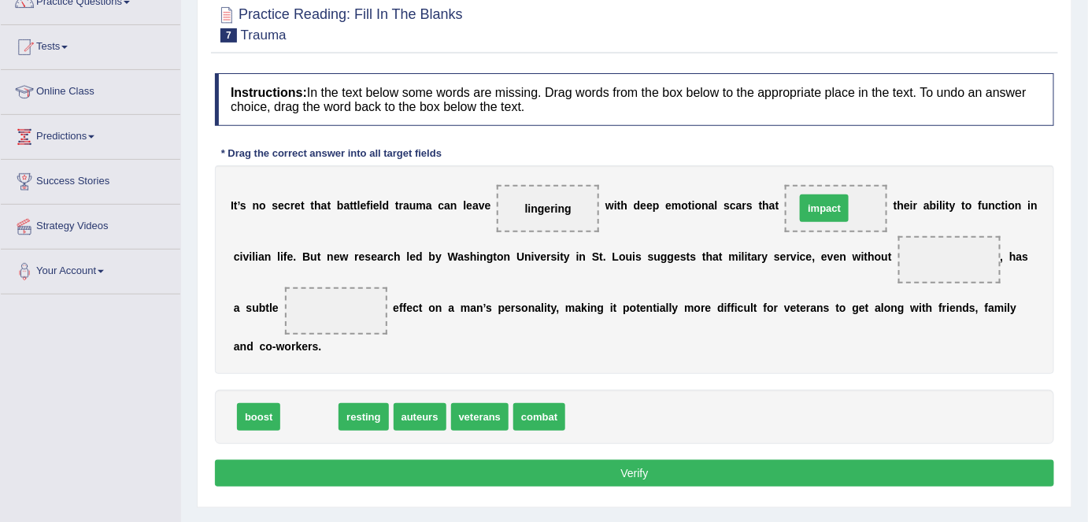
drag, startPoint x: 297, startPoint y: 423, endPoint x: 811, endPoint y: 214, distance: 555.4
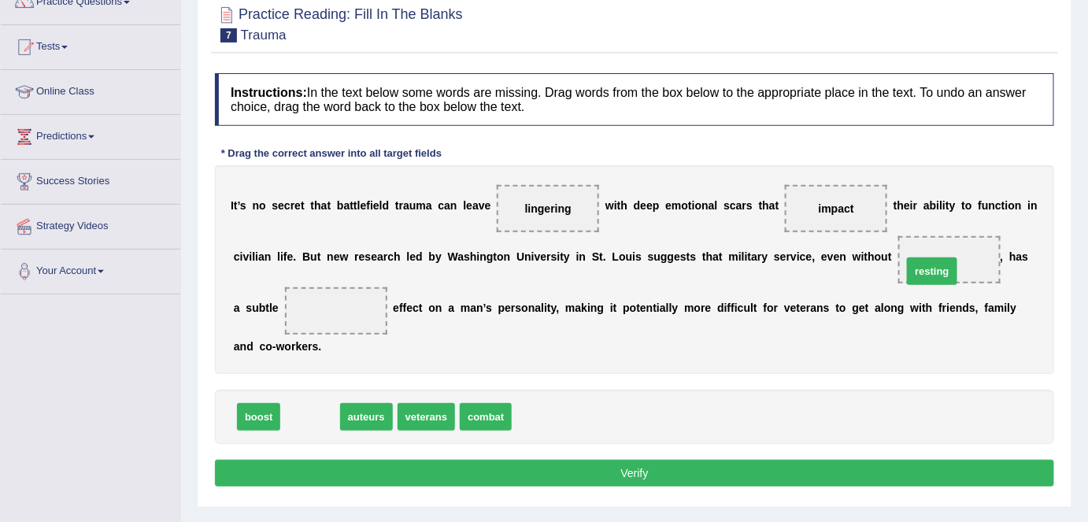
drag, startPoint x: 318, startPoint y: 414, endPoint x: 946, endPoint y: 263, distance: 646.0
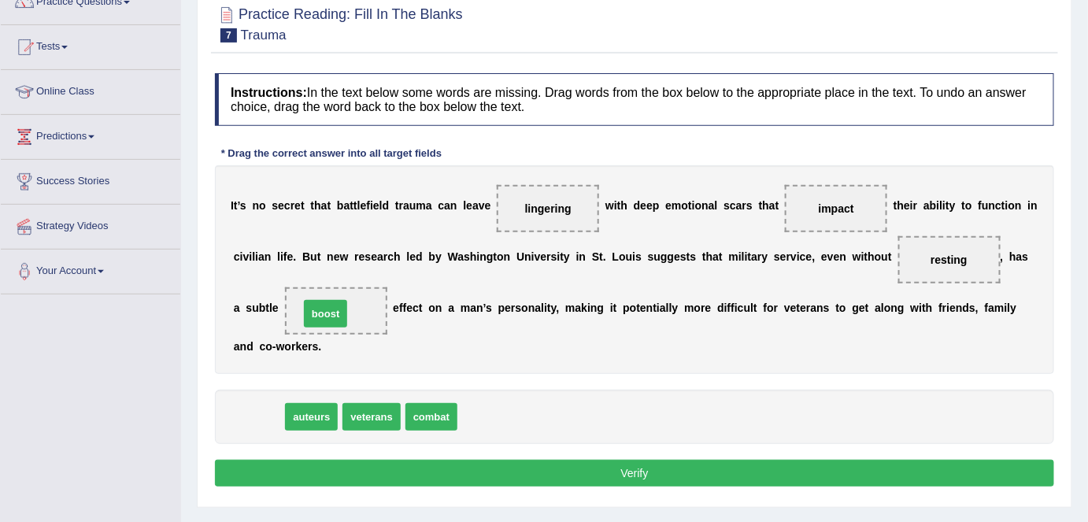
drag, startPoint x: 256, startPoint y: 412, endPoint x: 323, endPoint y: 309, distance: 122.9
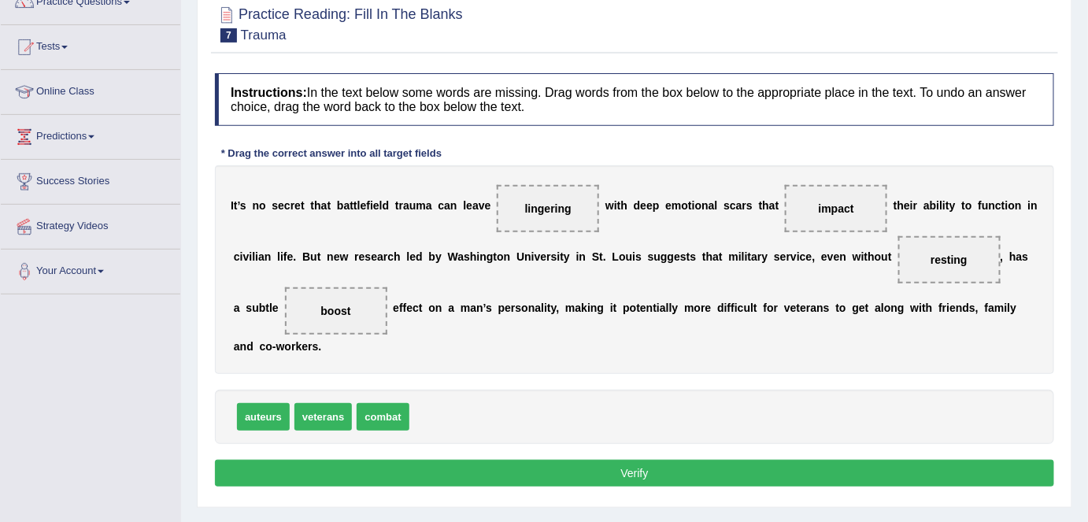
click at [650, 466] on button "Verify" at bounding box center [634, 473] width 839 height 27
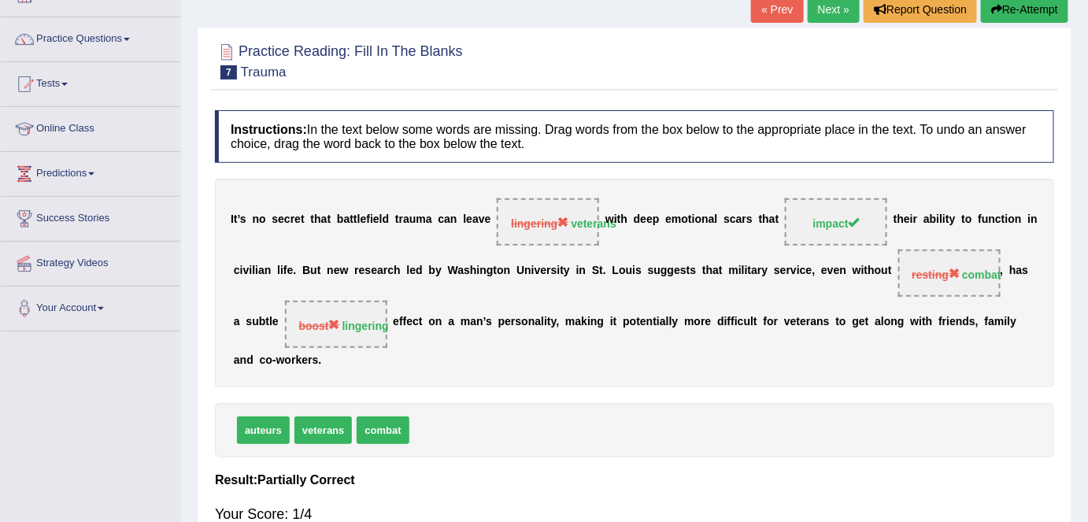
scroll to position [71, 0]
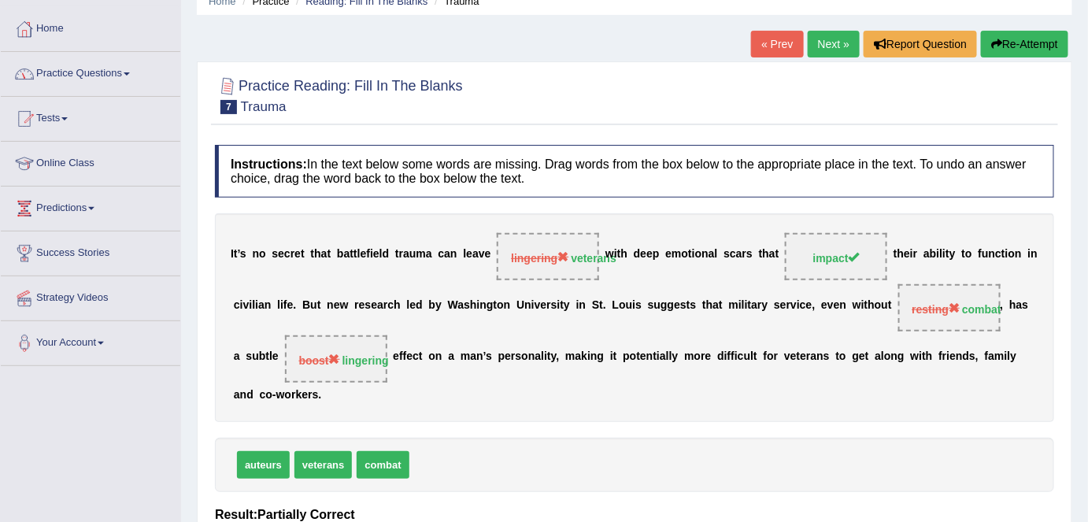
click at [126, 77] on link "Practice Questions" at bounding box center [90, 71] width 179 height 39
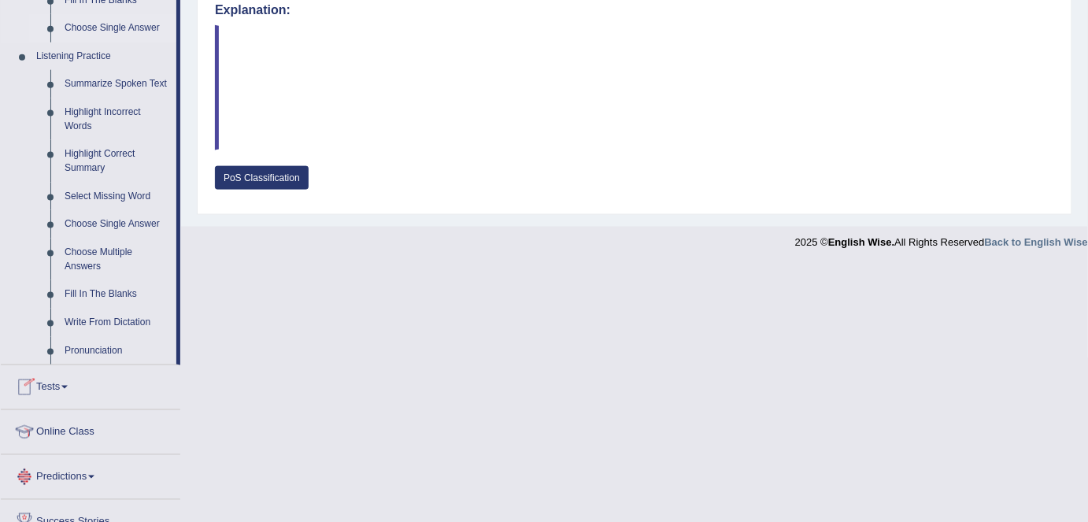
scroll to position [644, 0]
click at [120, 325] on link "Write From Dictation" at bounding box center [116, 322] width 119 height 28
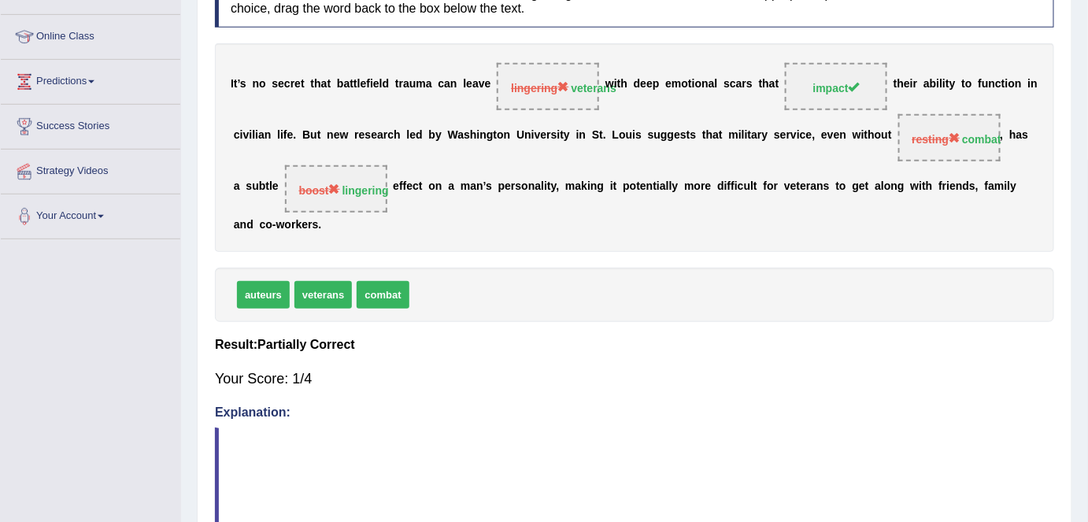
scroll to position [384, 0]
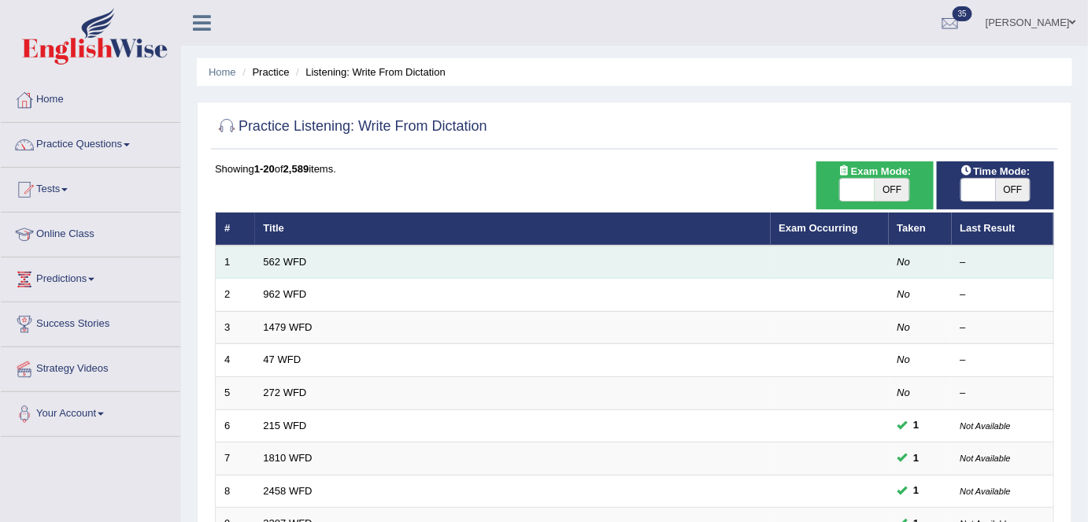
click at [306, 265] on td "562 WFD" at bounding box center [513, 262] width 516 height 33
click at [290, 261] on link "562 WFD" at bounding box center [285, 262] width 43 height 12
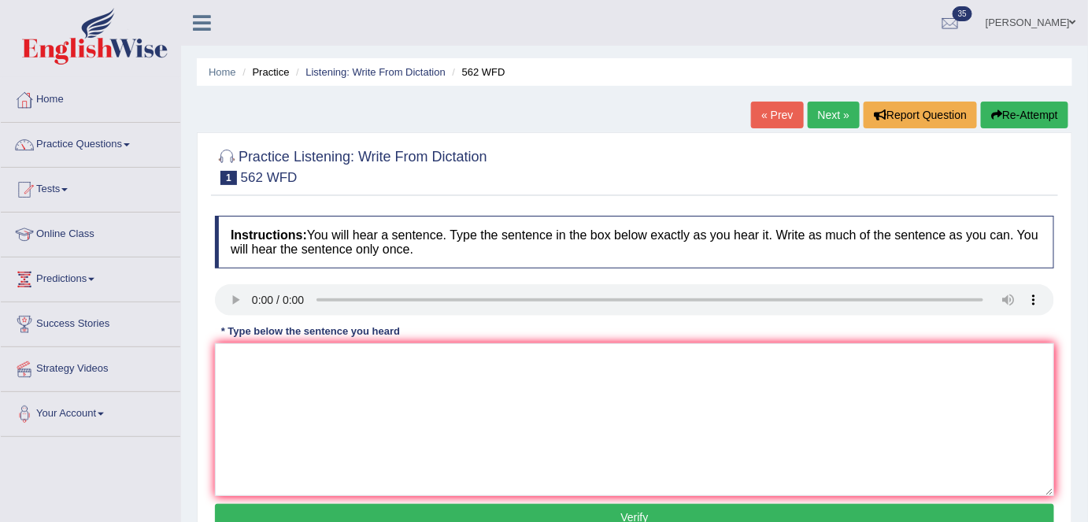
click at [575, 164] on div at bounding box center [634, 166] width 839 height 48
paste textarea "The gap between the rich and the poor does not decrease."
type textarea "The gap between the rich and the poor does not decrease."
click at [597, 508] on button "Verify" at bounding box center [634, 517] width 839 height 27
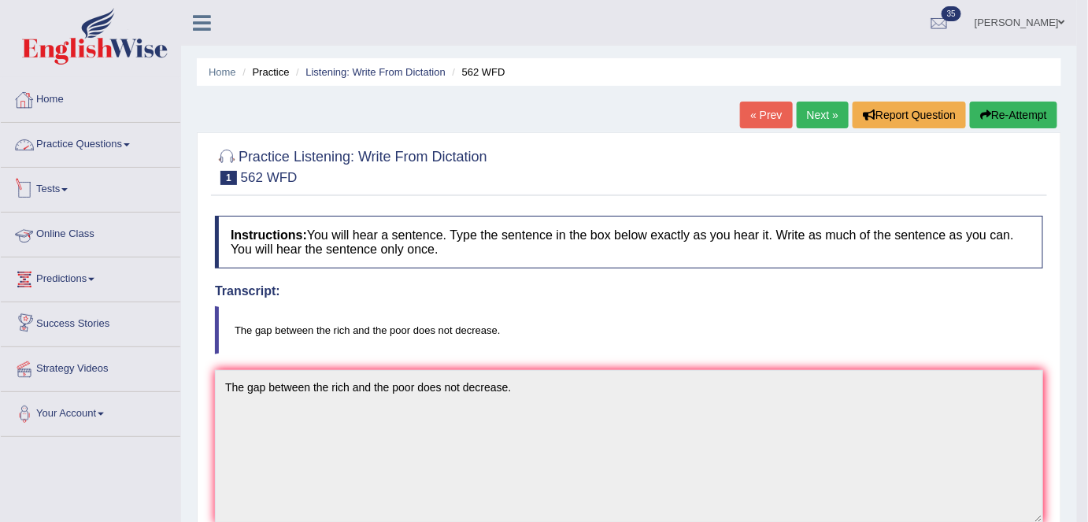
click at [105, 109] on link "Home" at bounding box center [90, 97] width 179 height 39
